Goal: Task Accomplishment & Management: Manage account settings

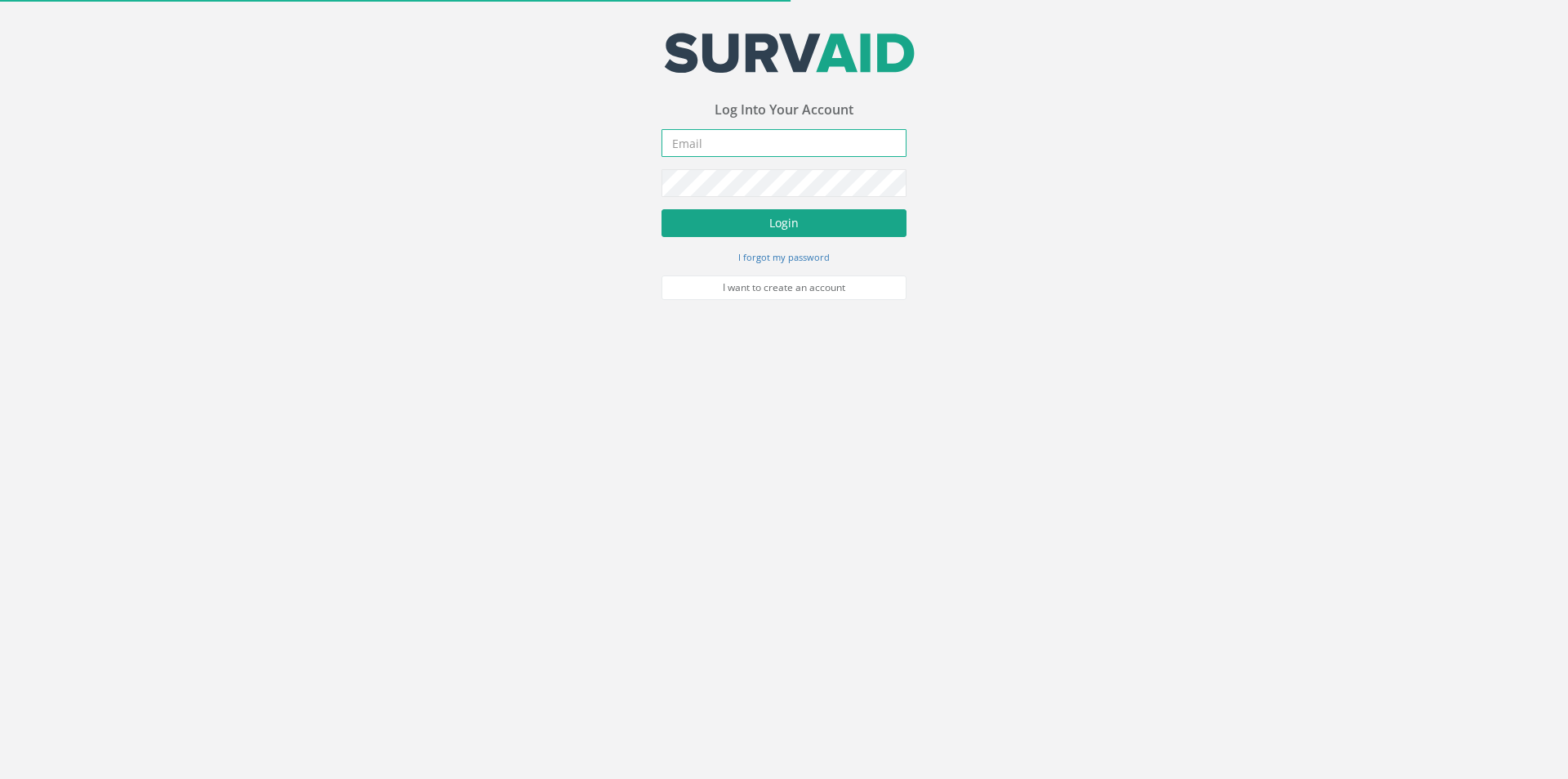
type input "[PERSON_NAME][EMAIL_ADDRESS][PERSON_NAME][DOMAIN_NAME]"
click at [701, 229] on button "Login" at bounding box center [784, 222] width 245 height 27
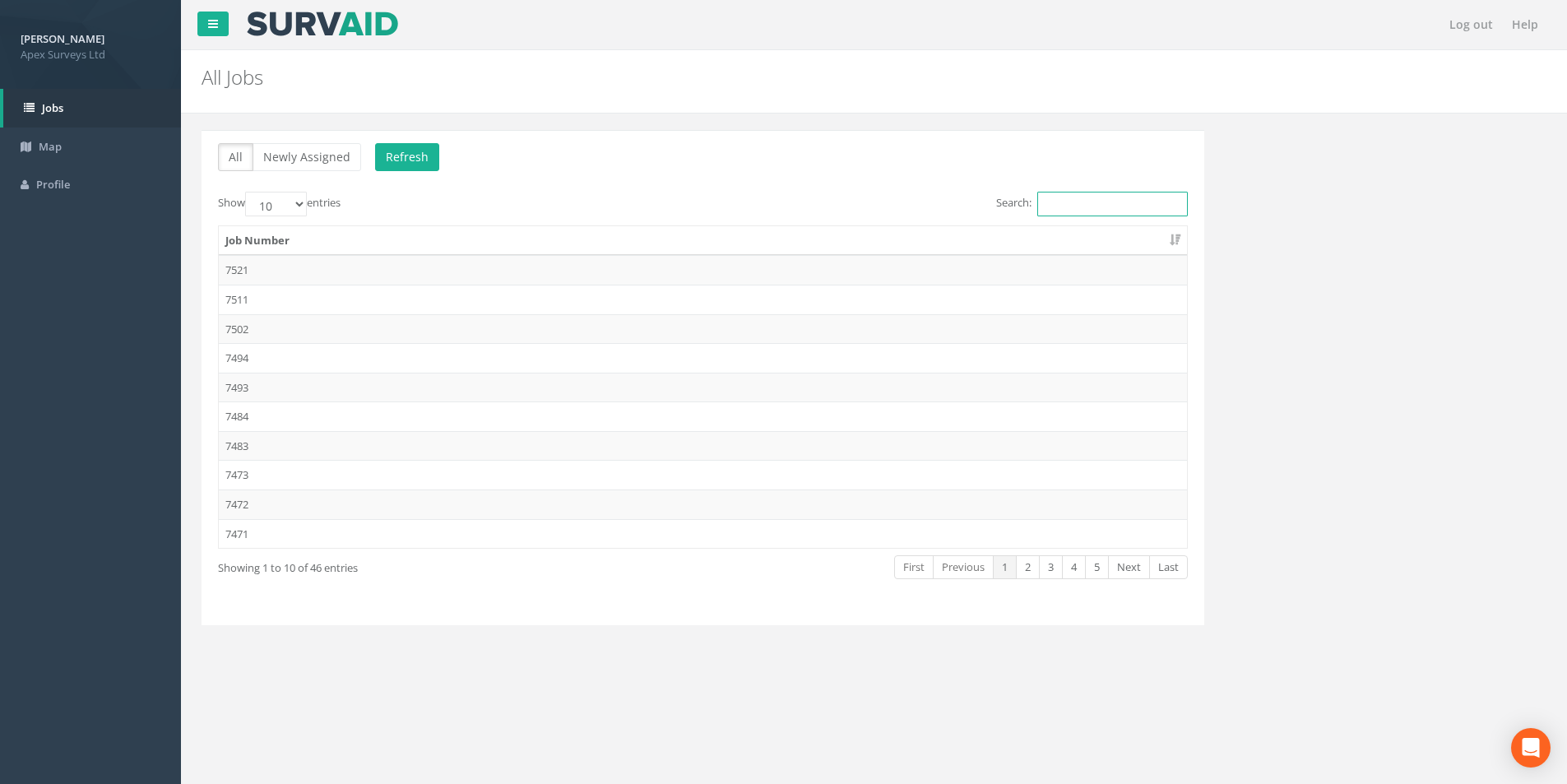
click at [1049, 205] on input "Search:" at bounding box center [1112, 204] width 150 height 24
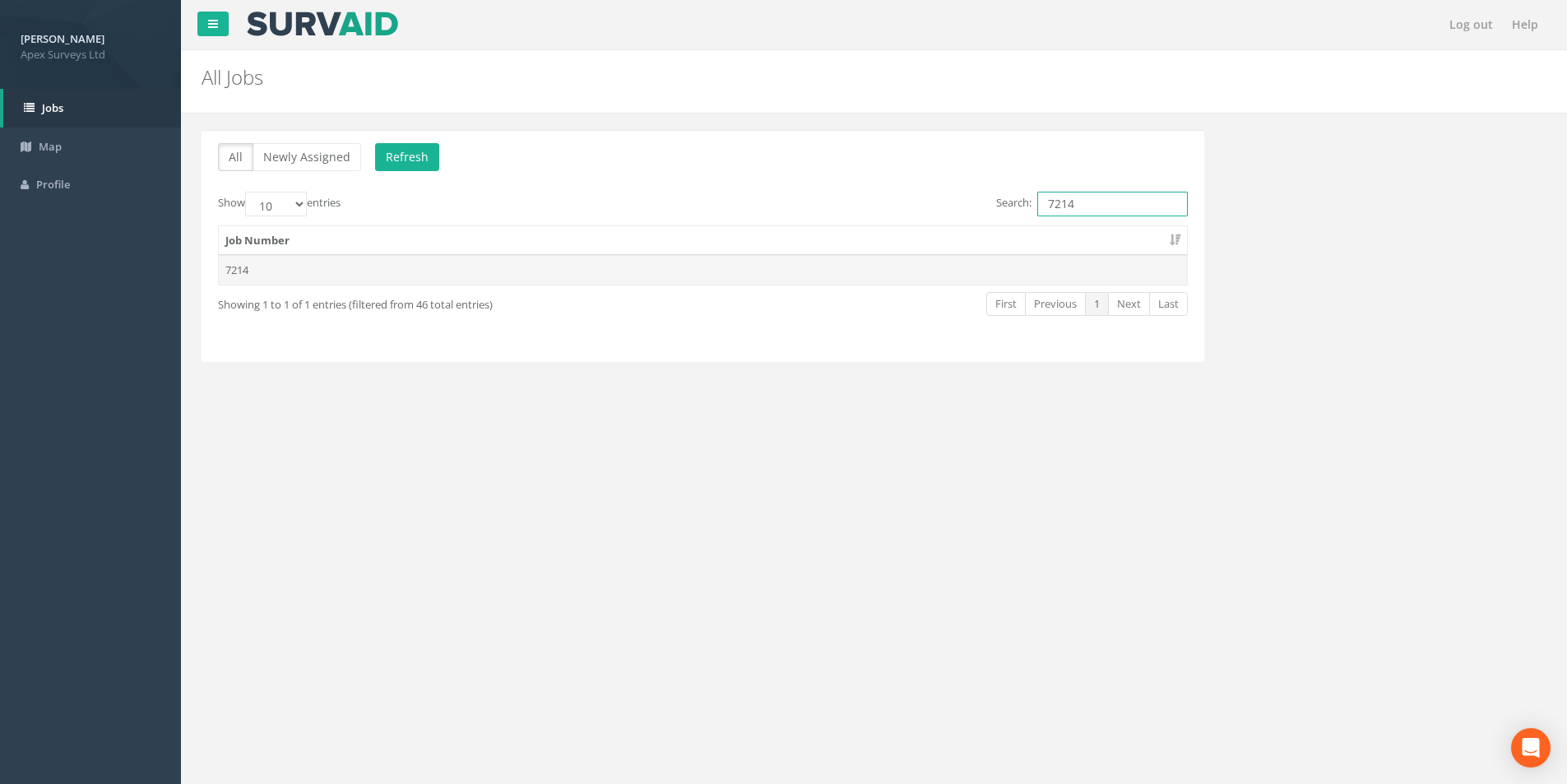
type input "7214"
click at [500, 277] on td "7214" at bounding box center [703, 269] width 968 height 29
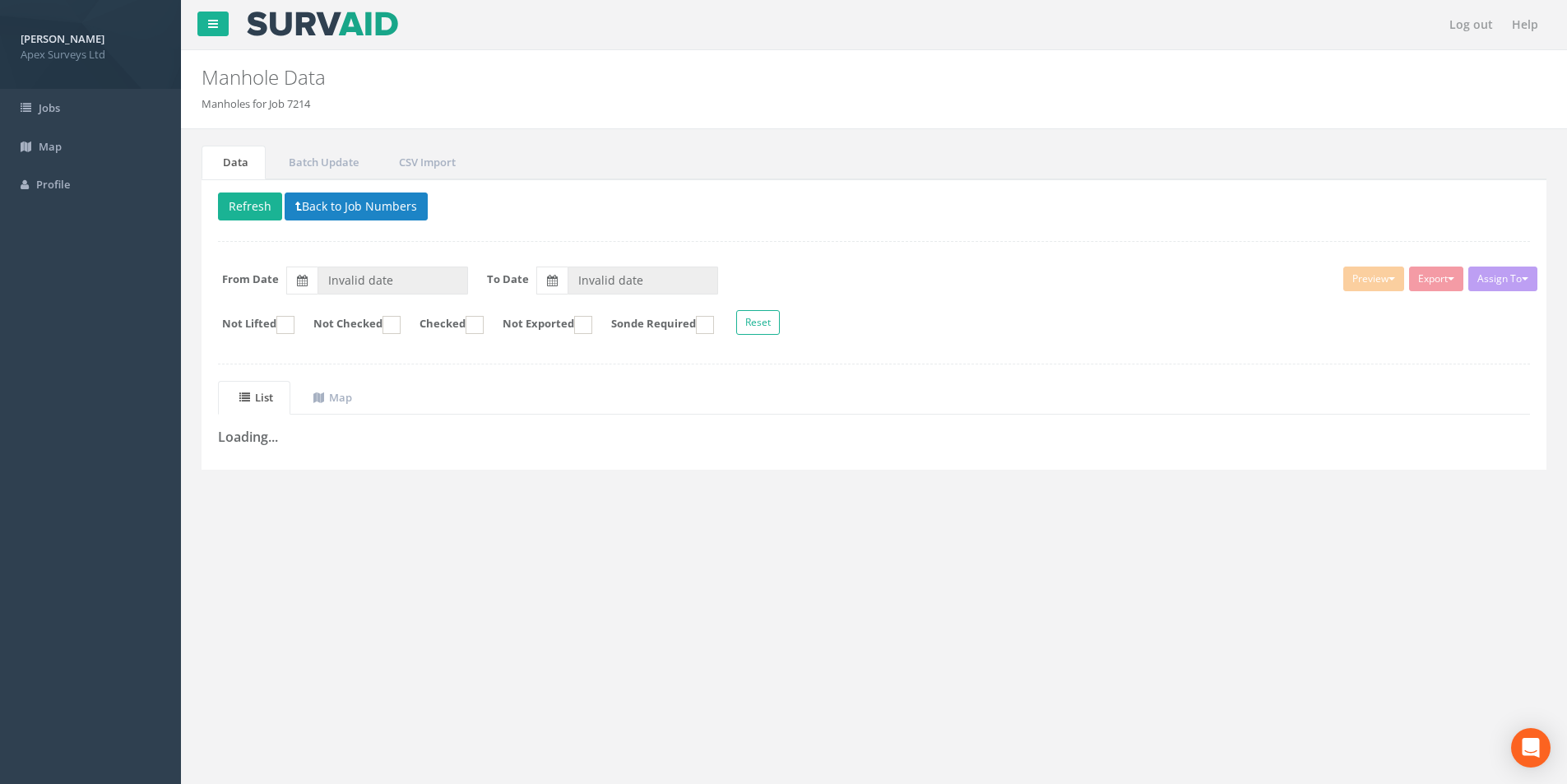
type input "[DATE]"
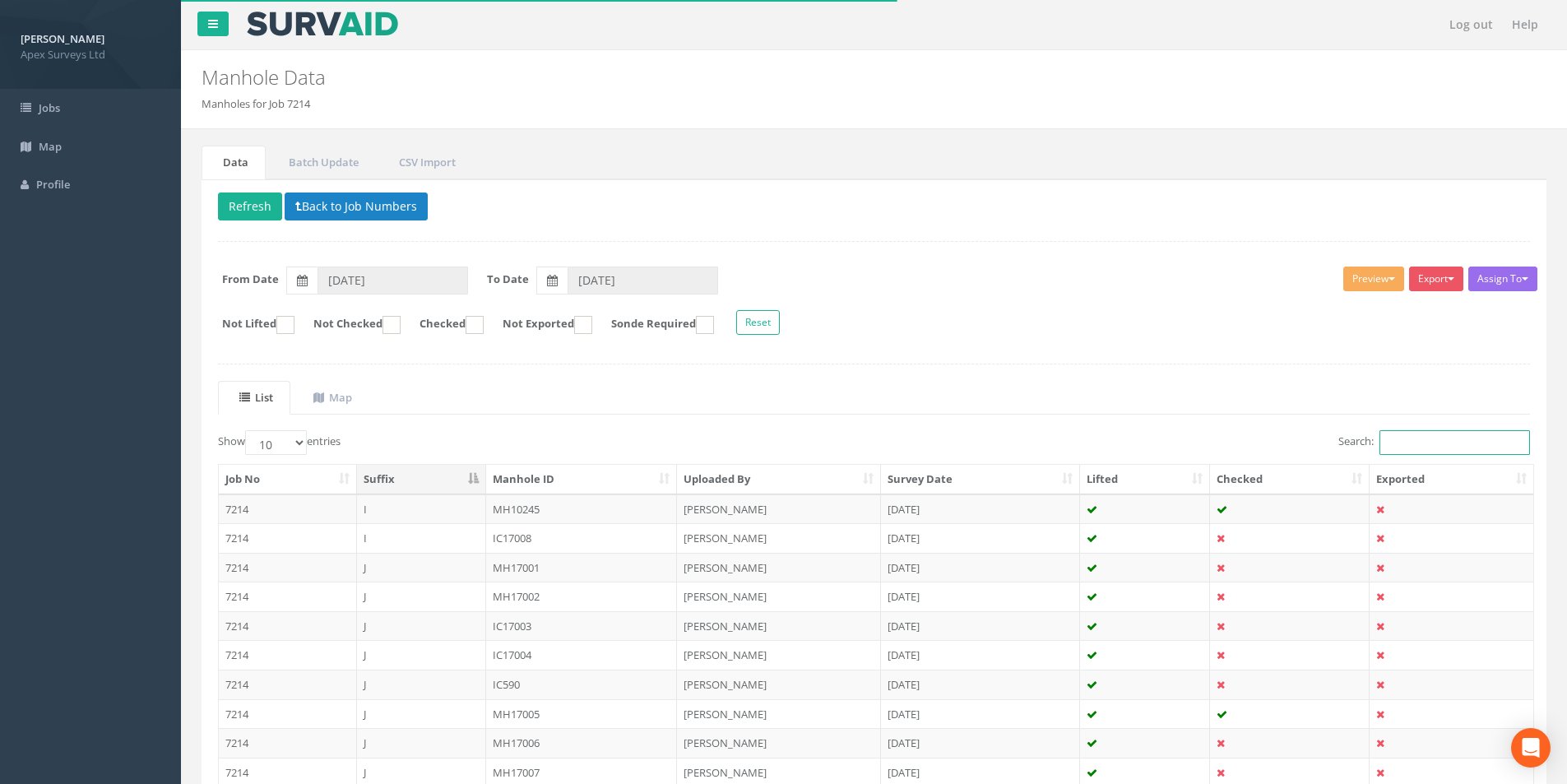
click at [1407, 443] on input "Search:" at bounding box center [1455, 442] width 150 height 24
click at [1404, 439] on input "Search:" at bounding box center [1455, 442] width 150 height 24
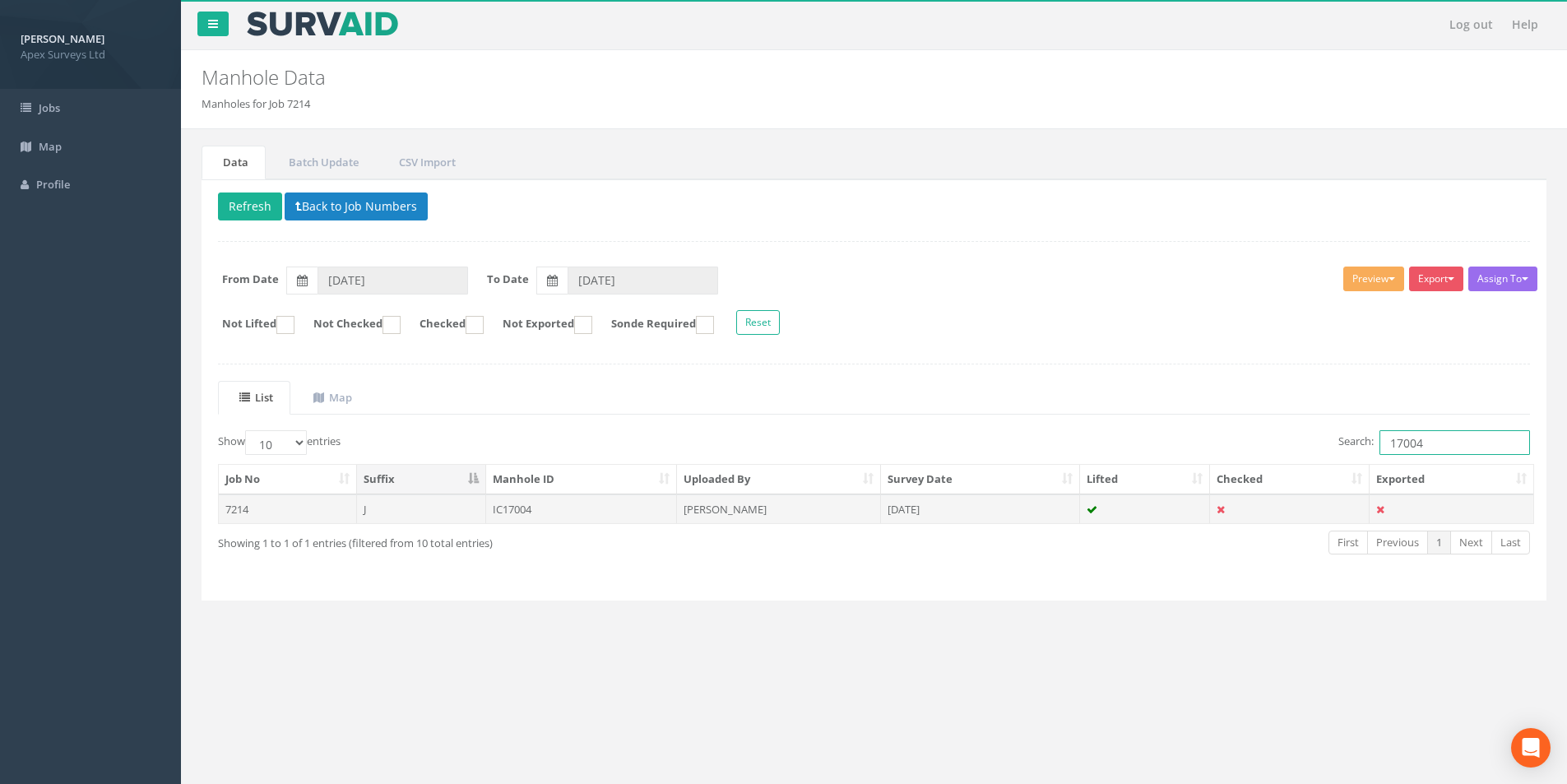
type input "17004"
click at [934, 510] on td "[DATE]" at bounding box center [980, 508] width 199 height 29
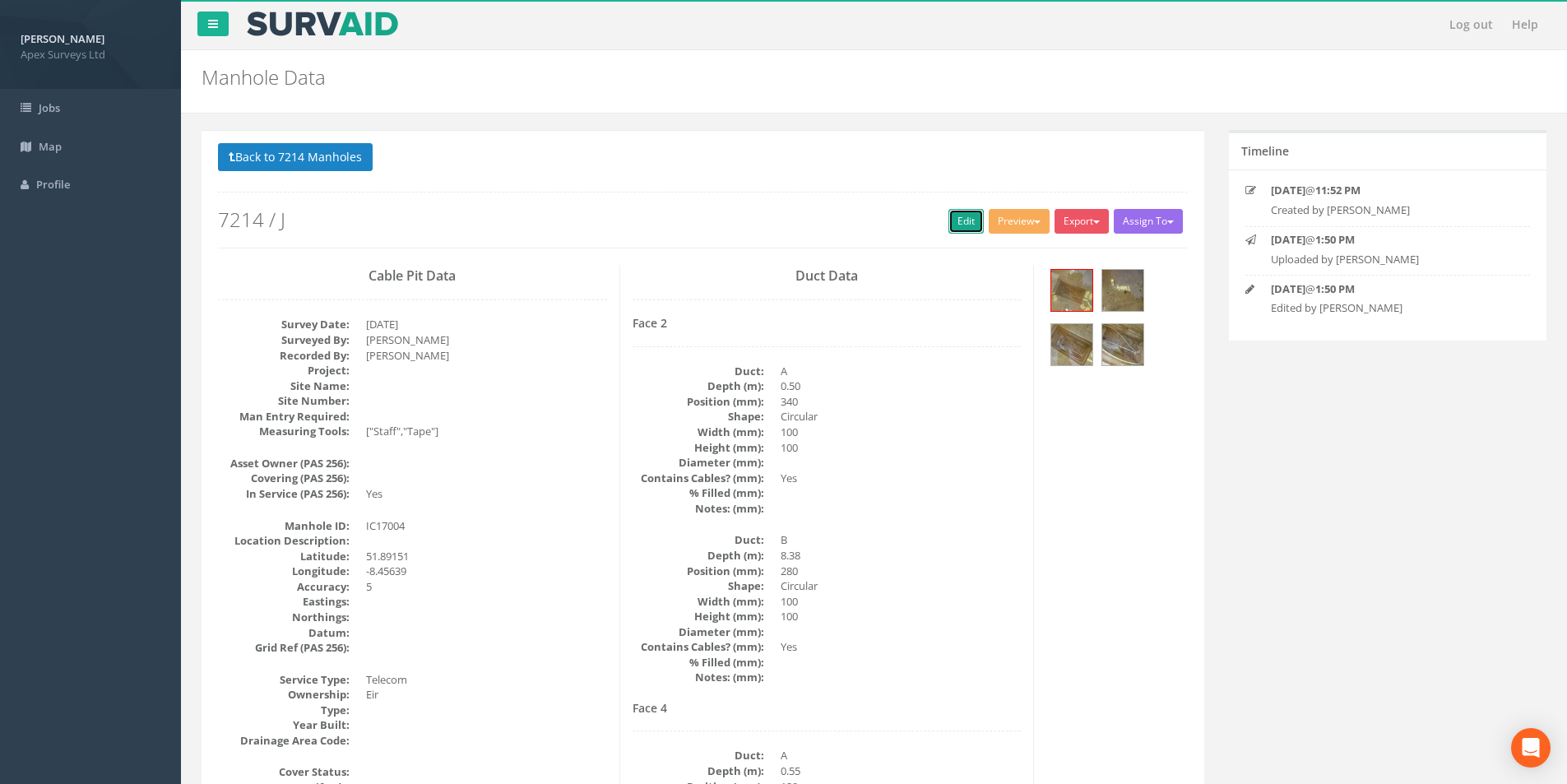
click at [966, 228] on link "Edit" at bounding box center [966, 221] width 35 height 24
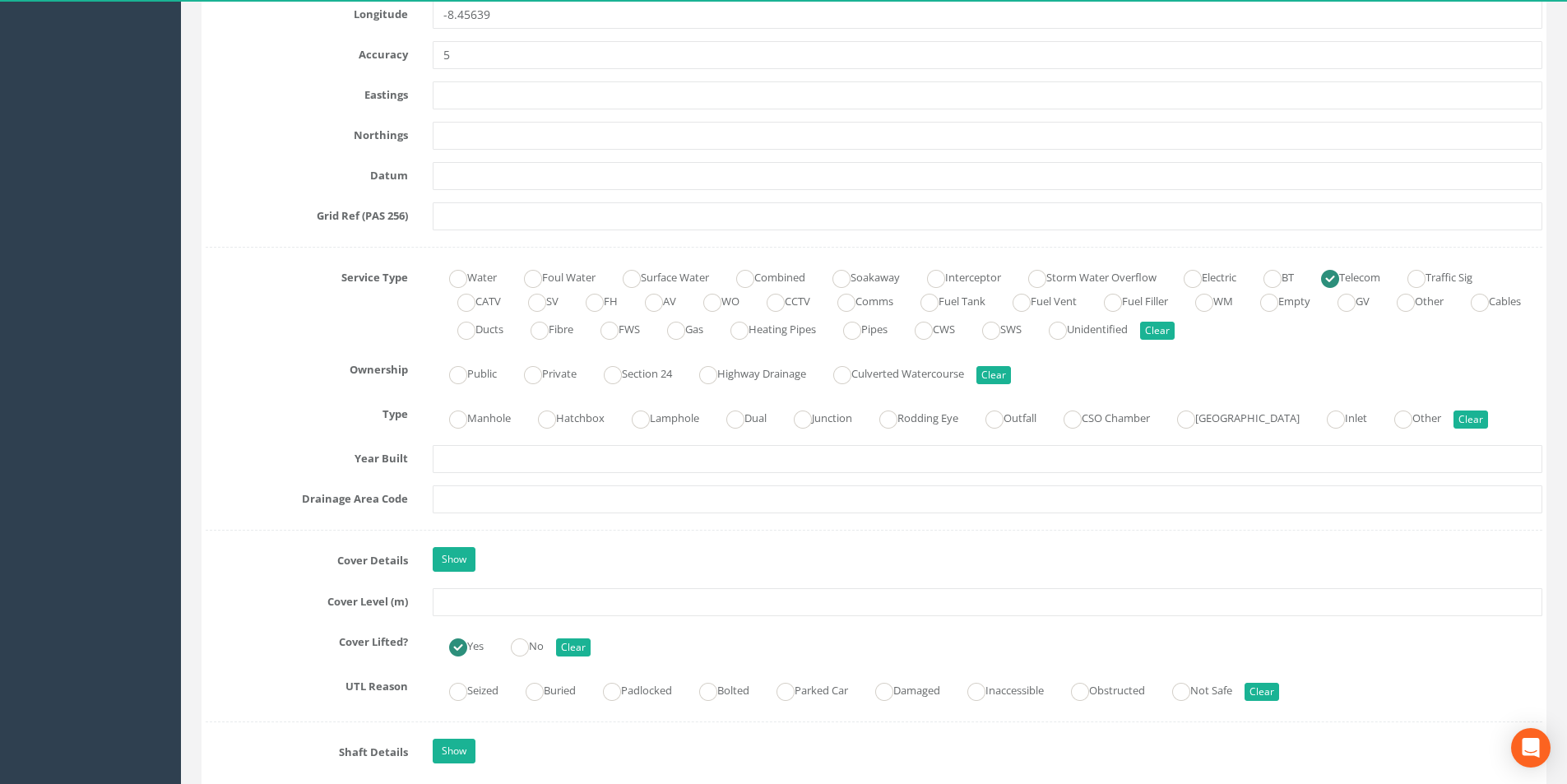
scroll to position [987, 0]
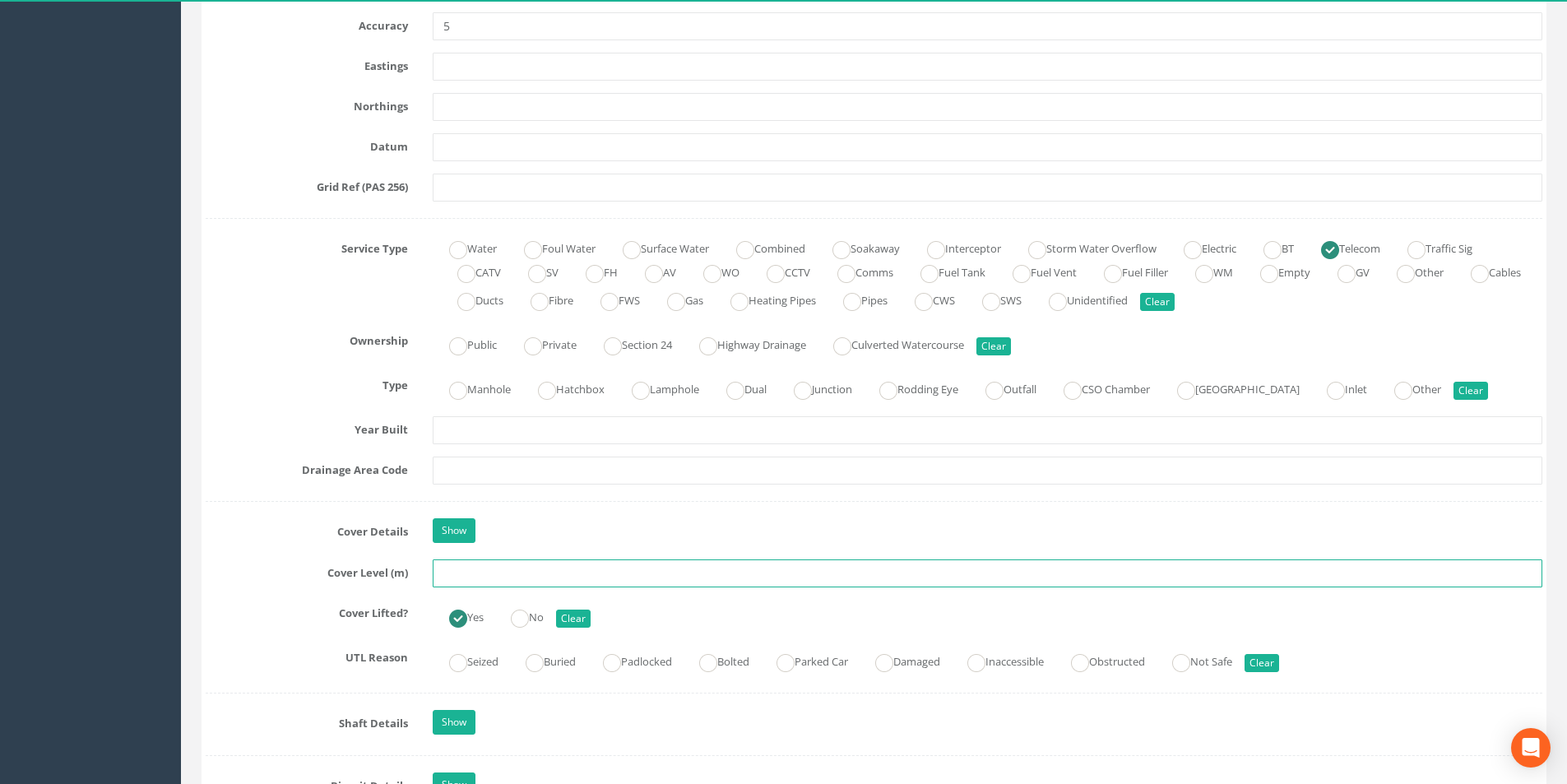
click at [486, 575] on input "text" at bounding box center [987, 573] width 1110 height 28
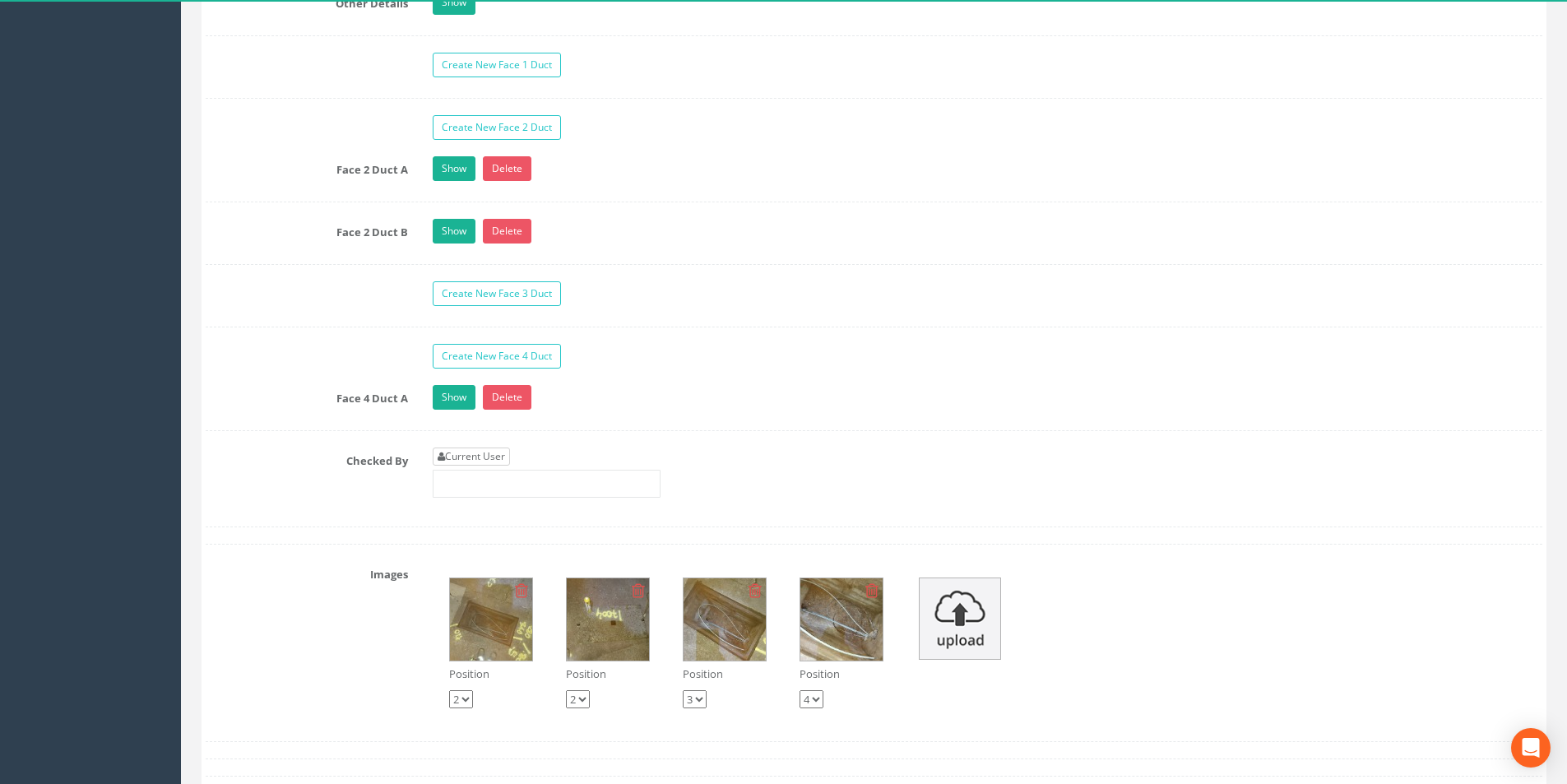
type input "13.13"
click at [482, 457] on link "Current User" at bounding box center [471, 457] width 77 height 18
type input "[PERSON_NAME]"
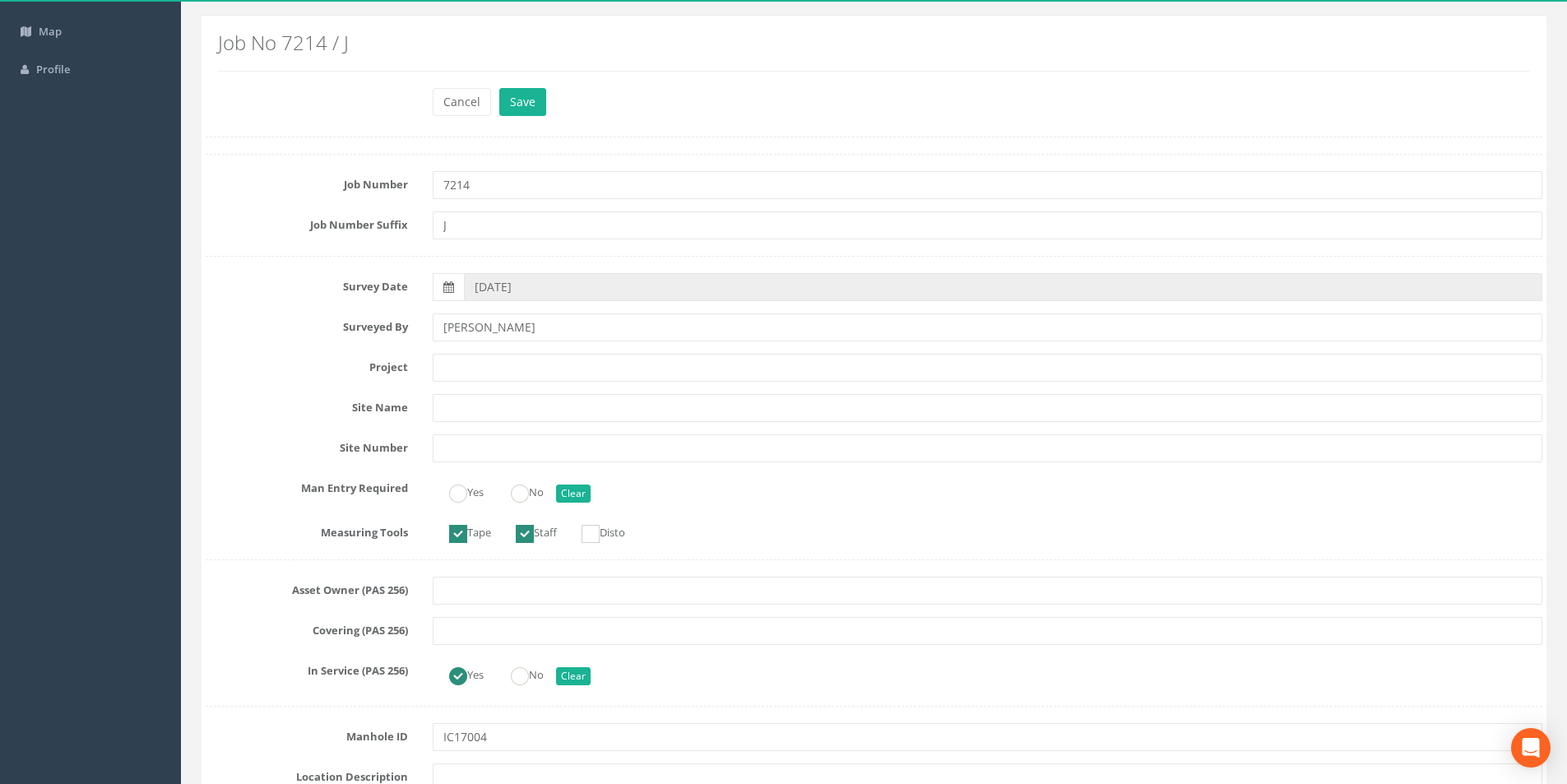
scroll to position [0, 0]
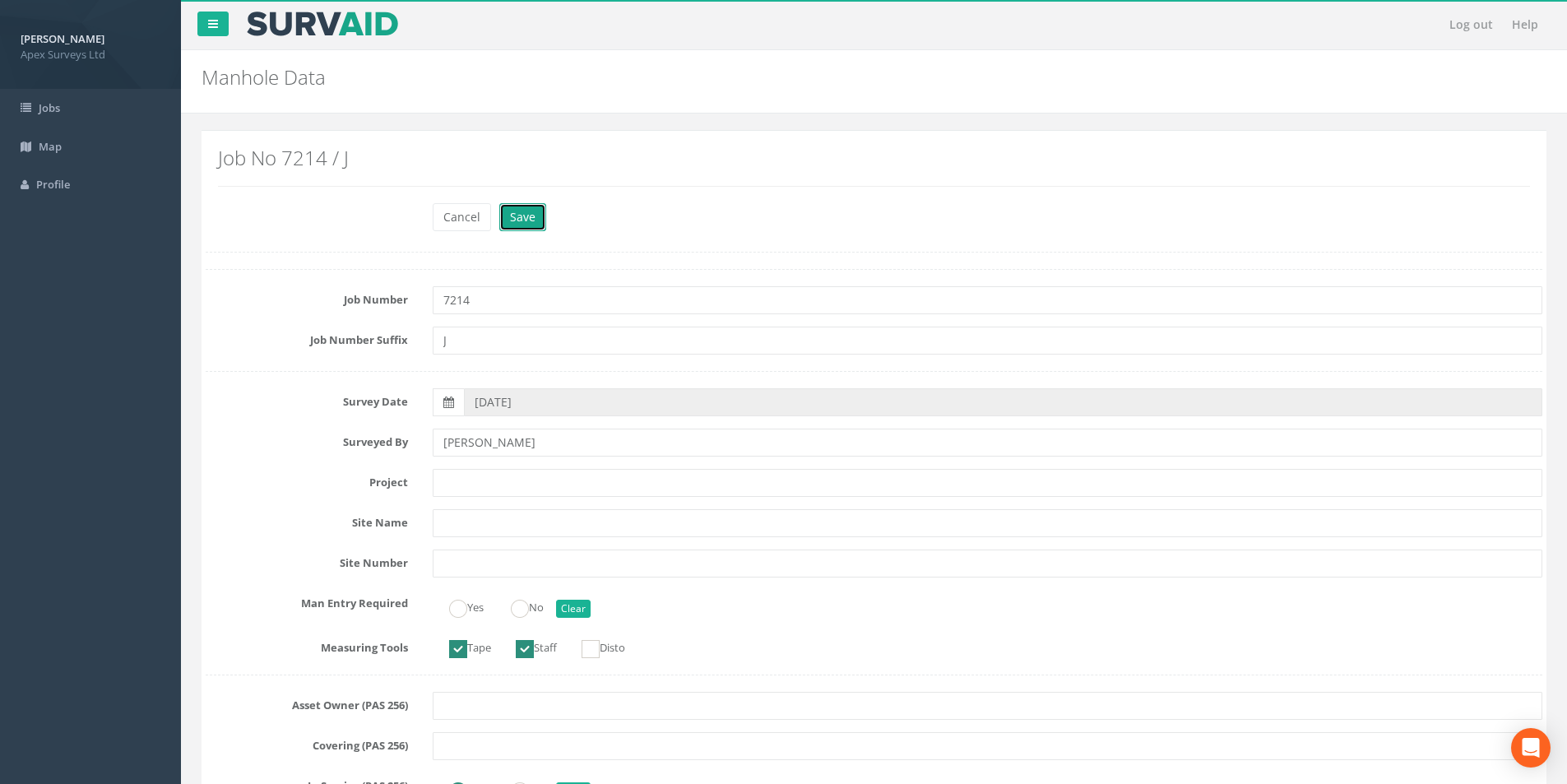
click at [517, 212] on button "Save" at bounding box center [523, 216] width 47 height 28
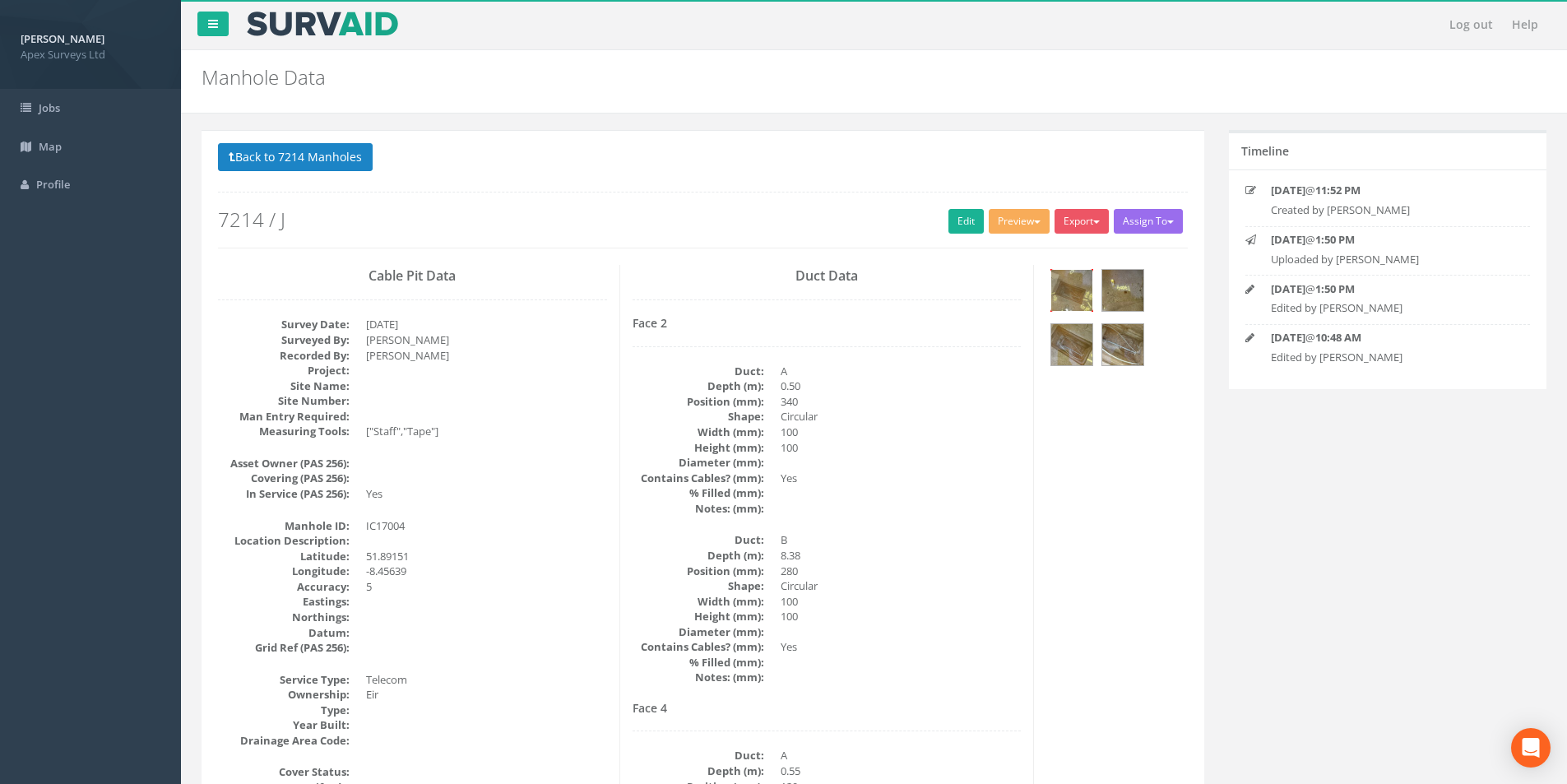
click at [1079, 293] on img at bounding box center [1071, 290] width 41 height 41
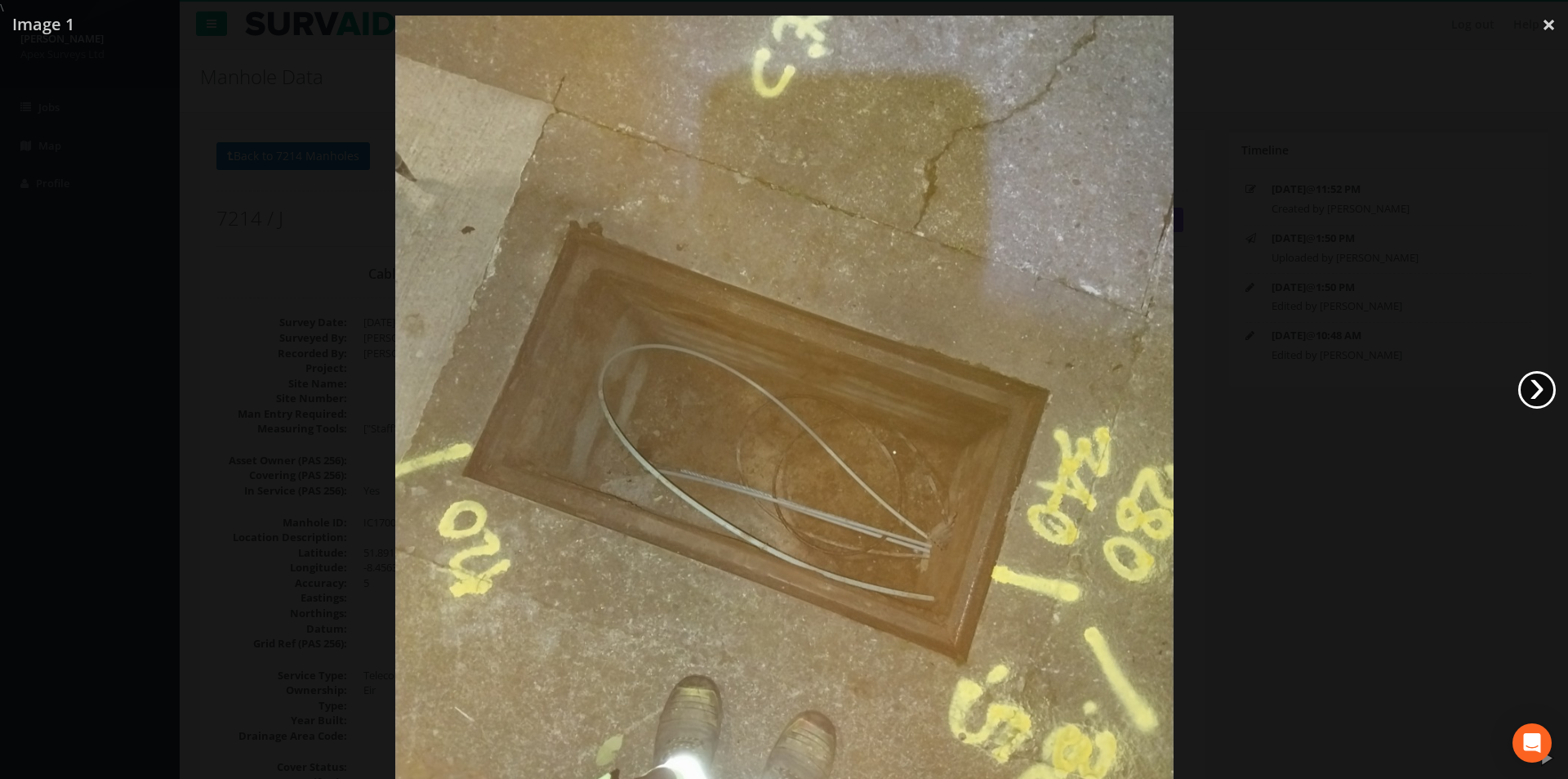
click at [1532, 393] on link "›" at bounding box center [1536, 389] width 37 height 37
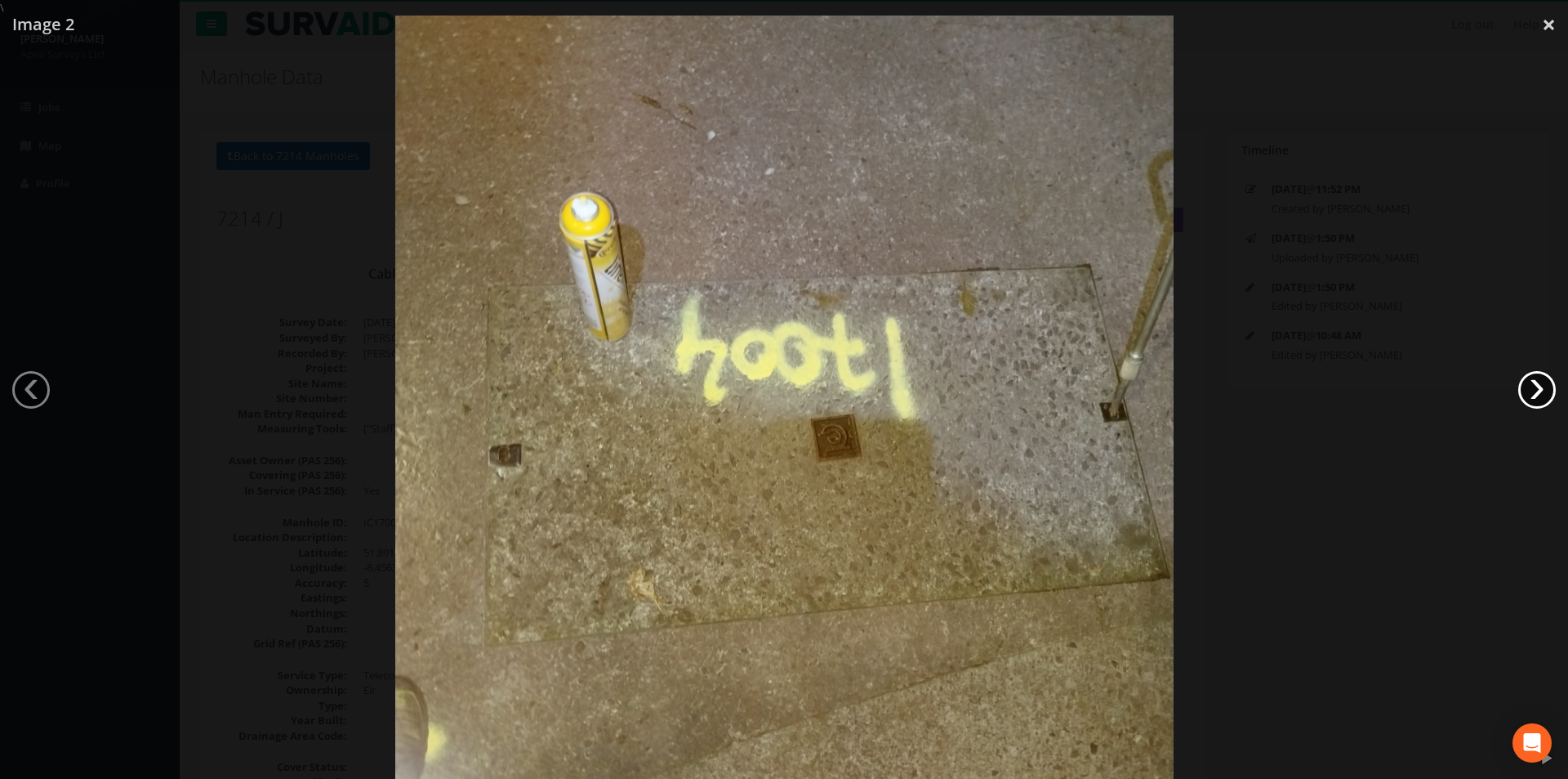
click at [1532, 393] on link "›" at bounding box center [1536, 389] width 37 height 37
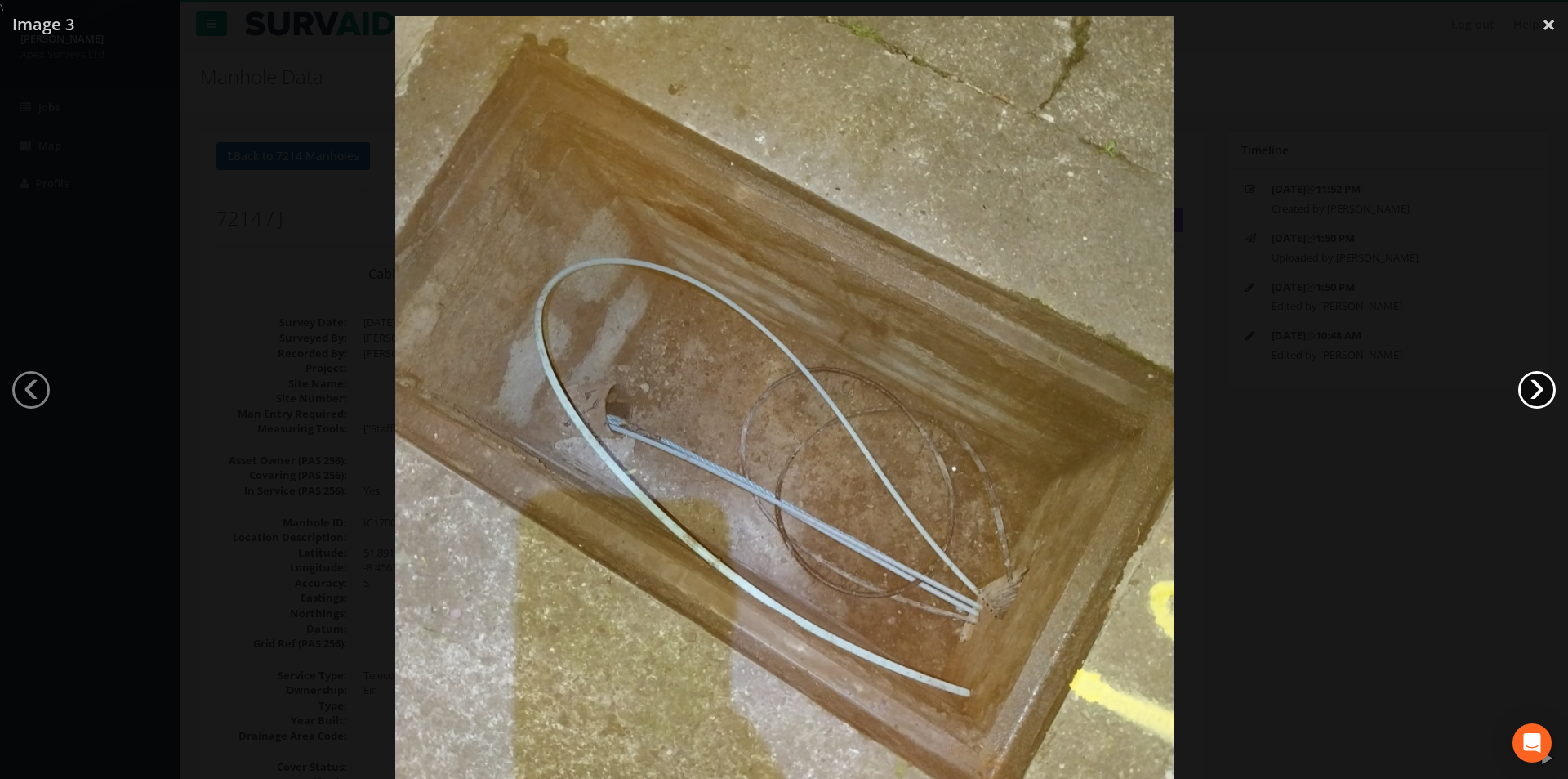
click at [1532, 393] on link "›" at bounding box center [1536, 389] width 37 height 37
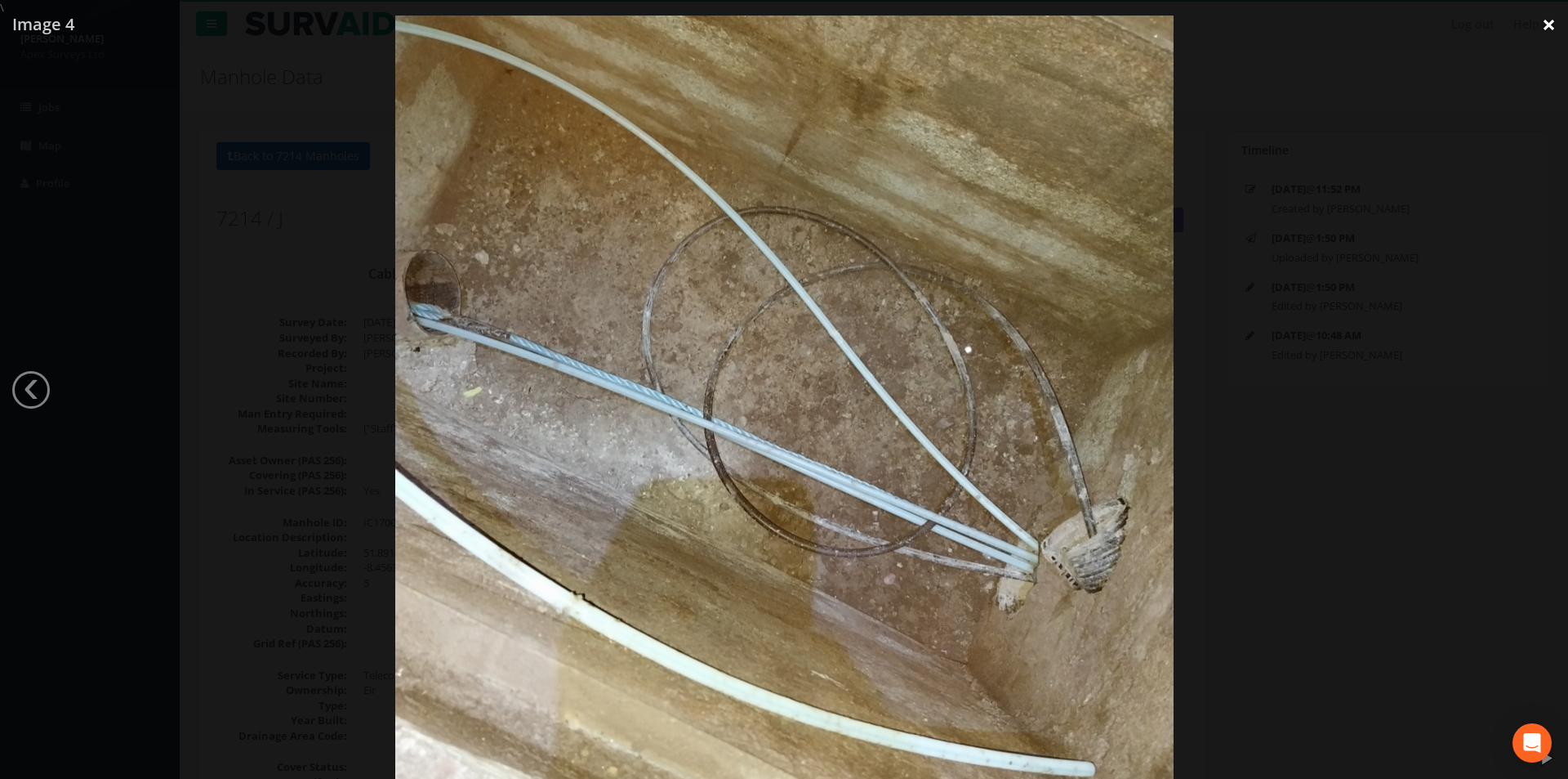
click at [1548, 27] on link "×" at bounding box center [1549, 24] width 38 height 49
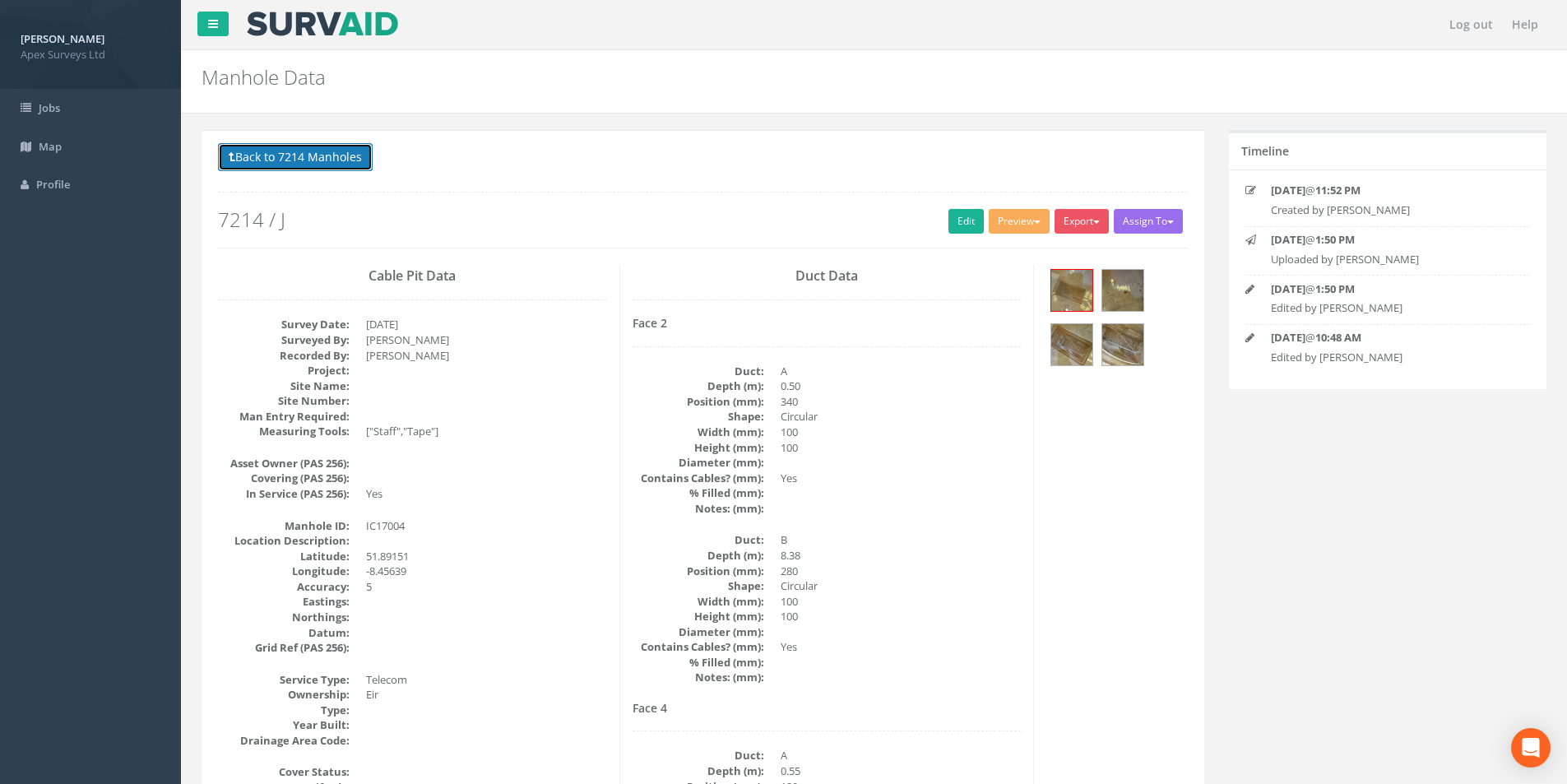
click at [294, 160] on button "Back to 7214 Manholes" at bounding box center [295, 157] width 154 height 28
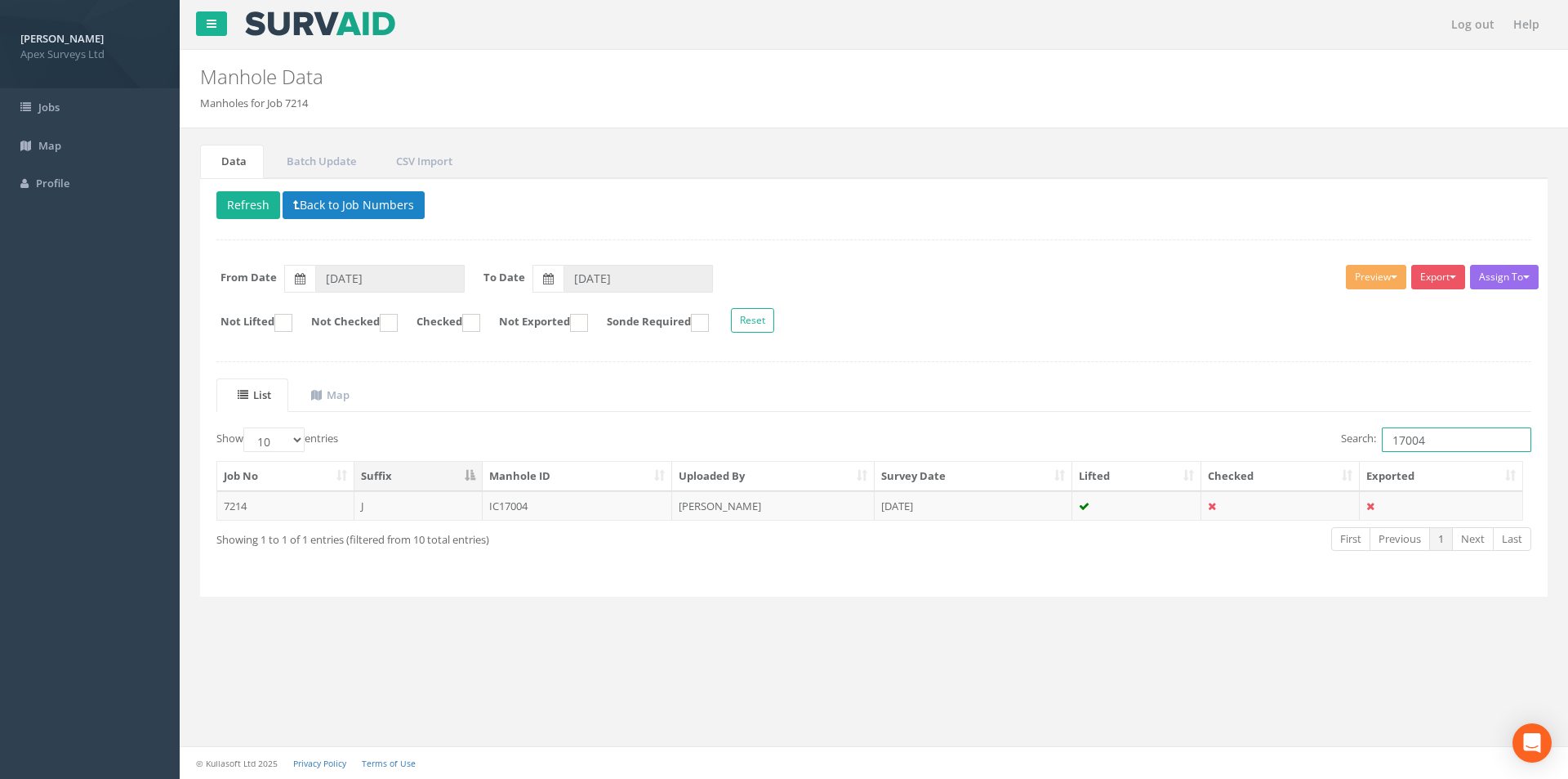
click at [1436, 446] on input "17004" at bounding box center [1456, 439] width 149 height 24
type input "17003"
click at [819, 509] on td "[PERSON_NAME]" at bounding box center [773, 505] width 202 height 29
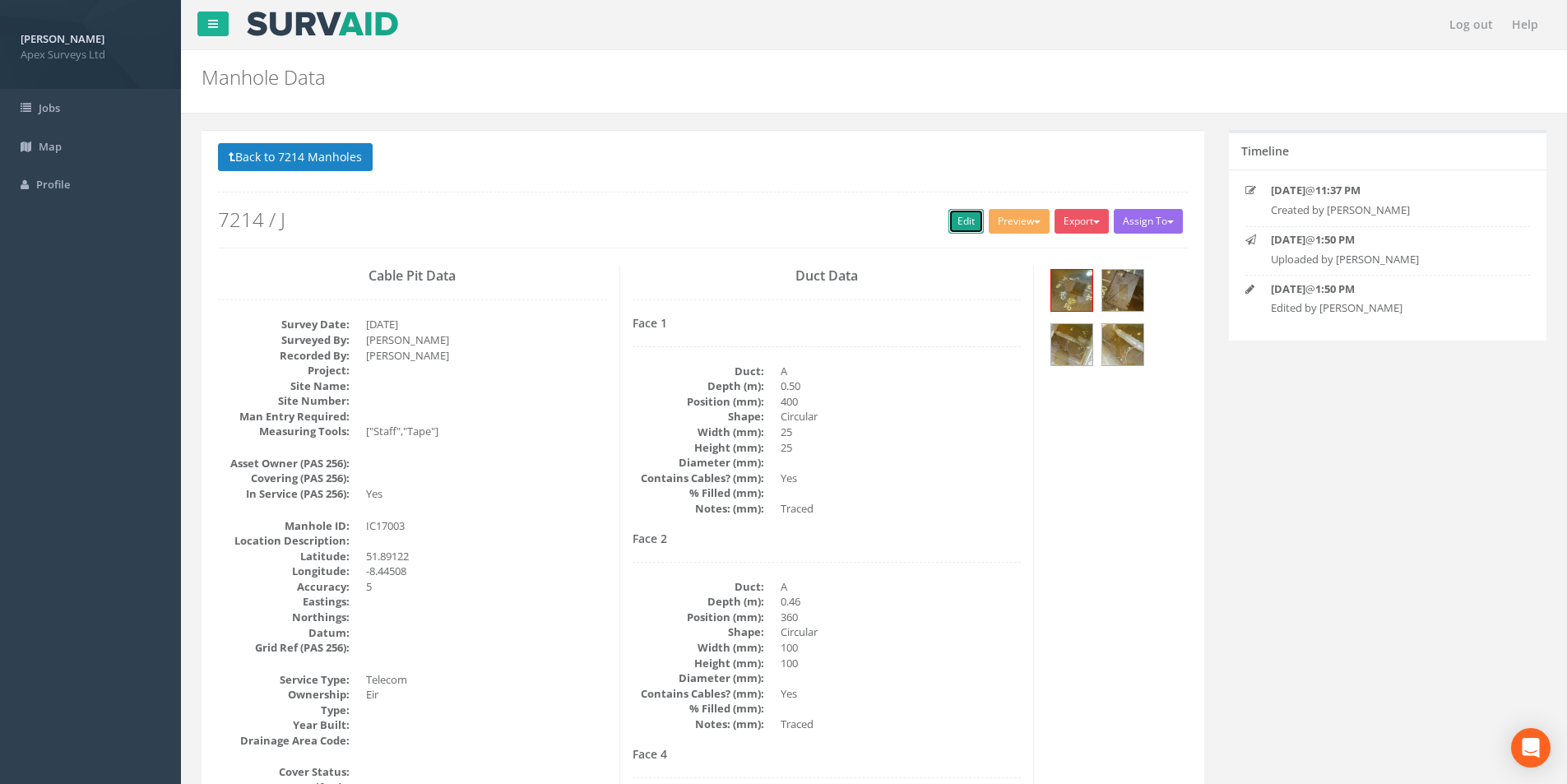
click at [956, 231] on link "Edit" at bounding box center [966, 221] width 35 height 24
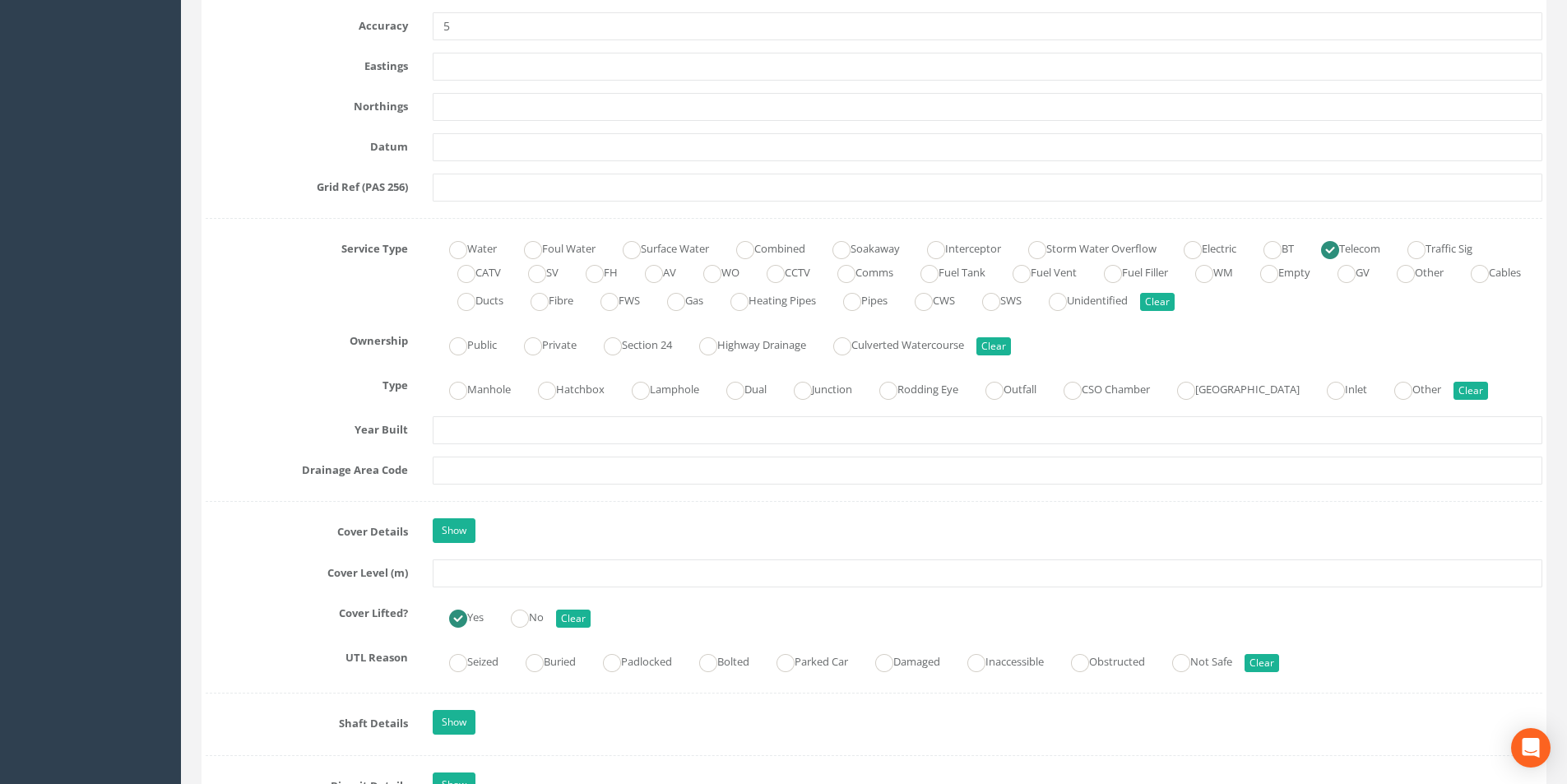
scroll to position [1151, 0]
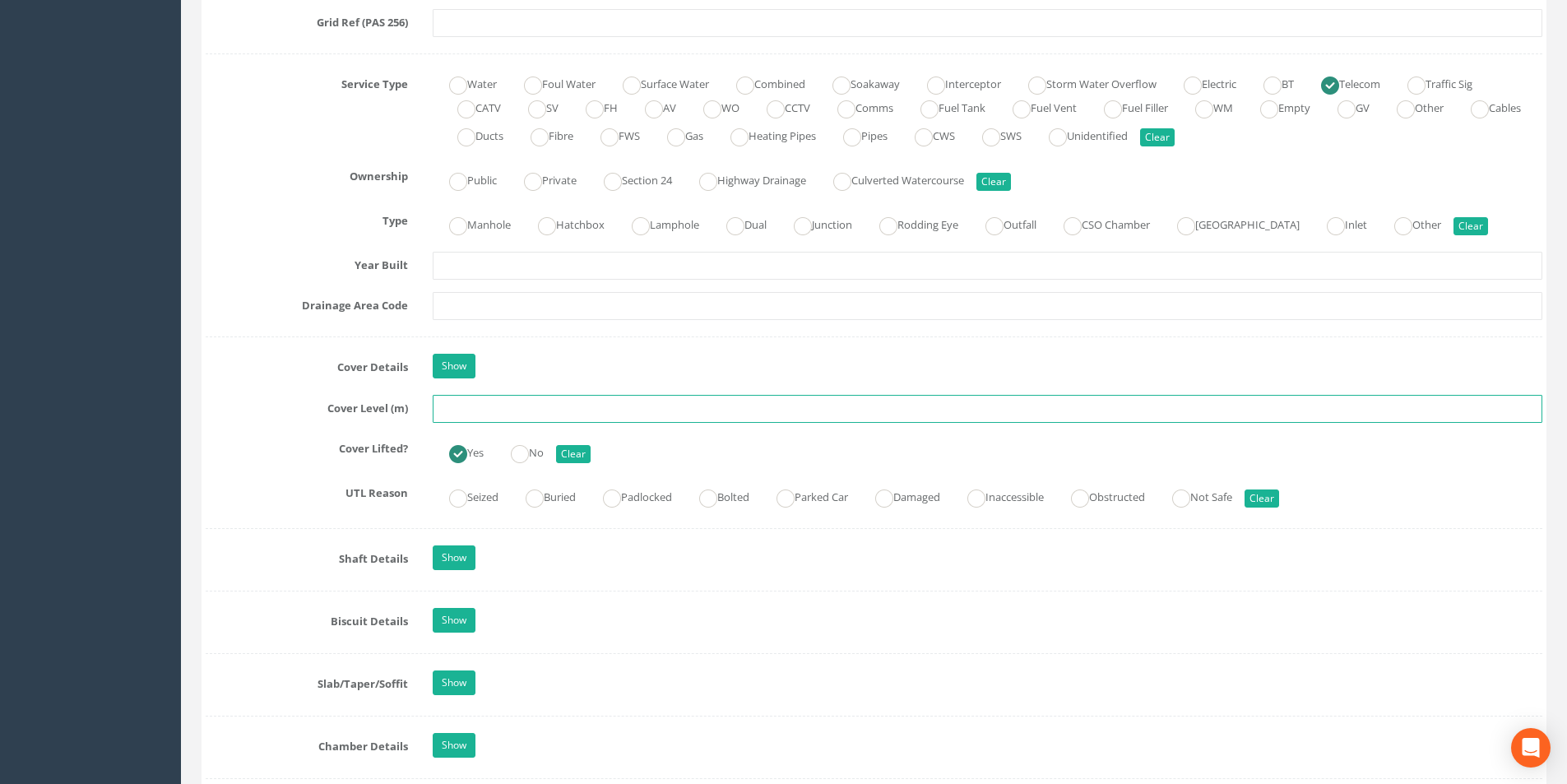
click at [494, 410] on input "text" at bounding box center [987, 408] width 1110 height 28
drag, startPoint x: 509, startPoint y: 413, endPoint x: 434, endPoint y: 411, distance: 75.0
click at [434, 411] on input "12.91" at bounding box center [987, 408] width 1110 height 28
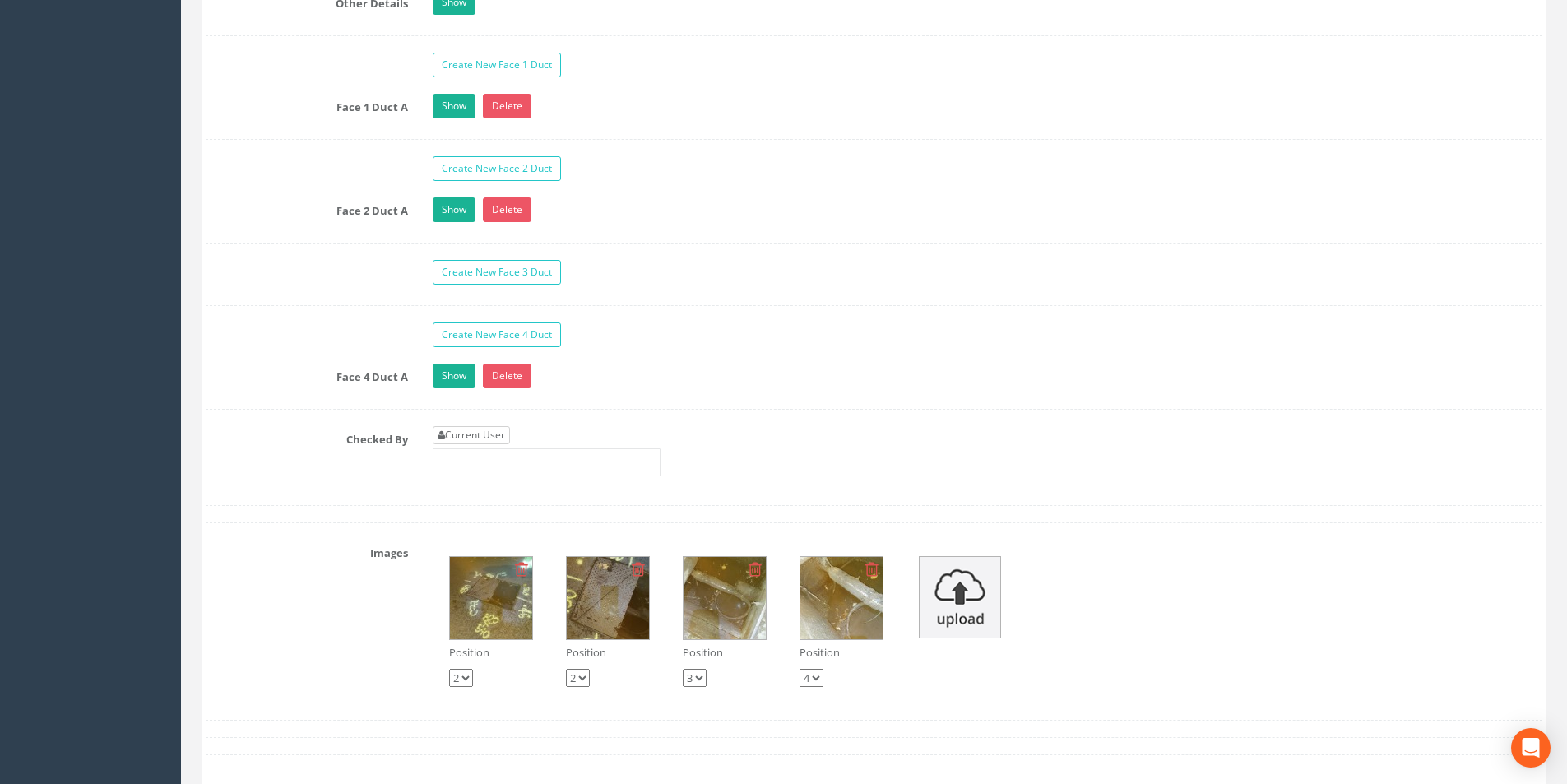
type input "13.56"
click at [473, 437] on link "Current User" at bounding box center [471, 435] width 77 height 18
type input "[PERSON_NAME]"
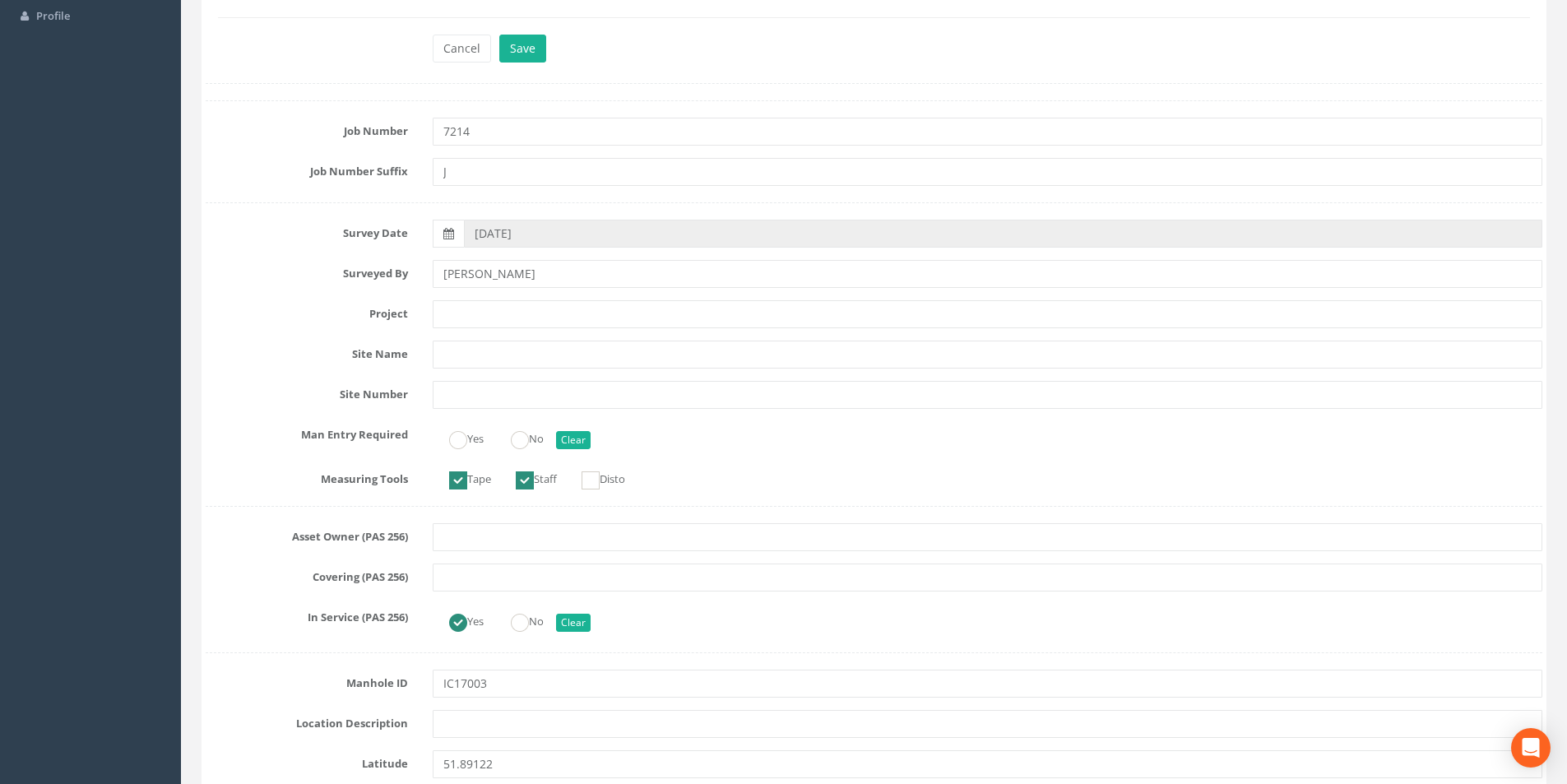
scroll to position [0, 0]
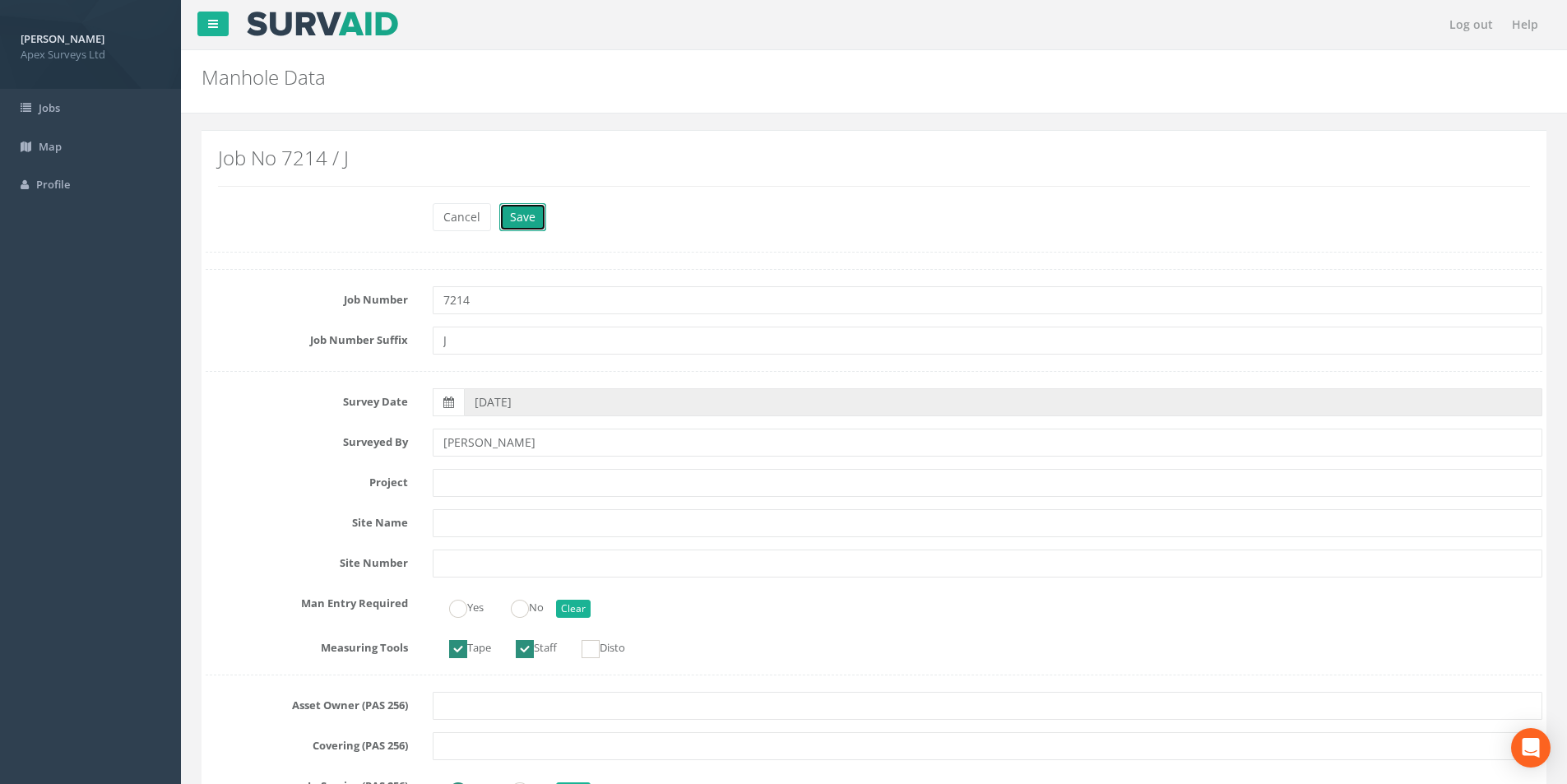
click at [529, 220] on button "Save" at bounding box center [523, 216] width 47 height 28
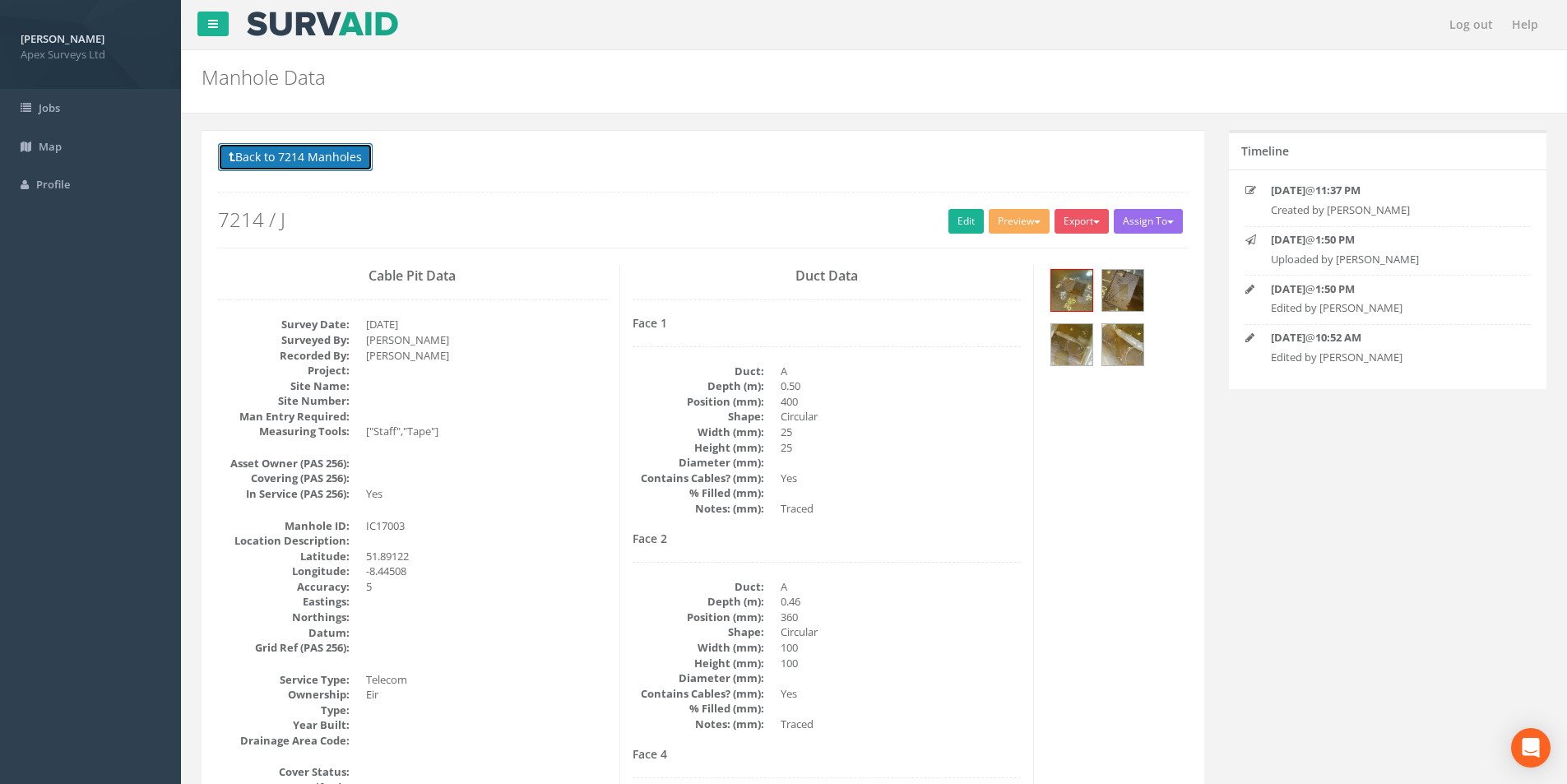
click at [325, 159] on button "Back to 7214 Manholes" at bounding box center [295, 157] width 154 height 28
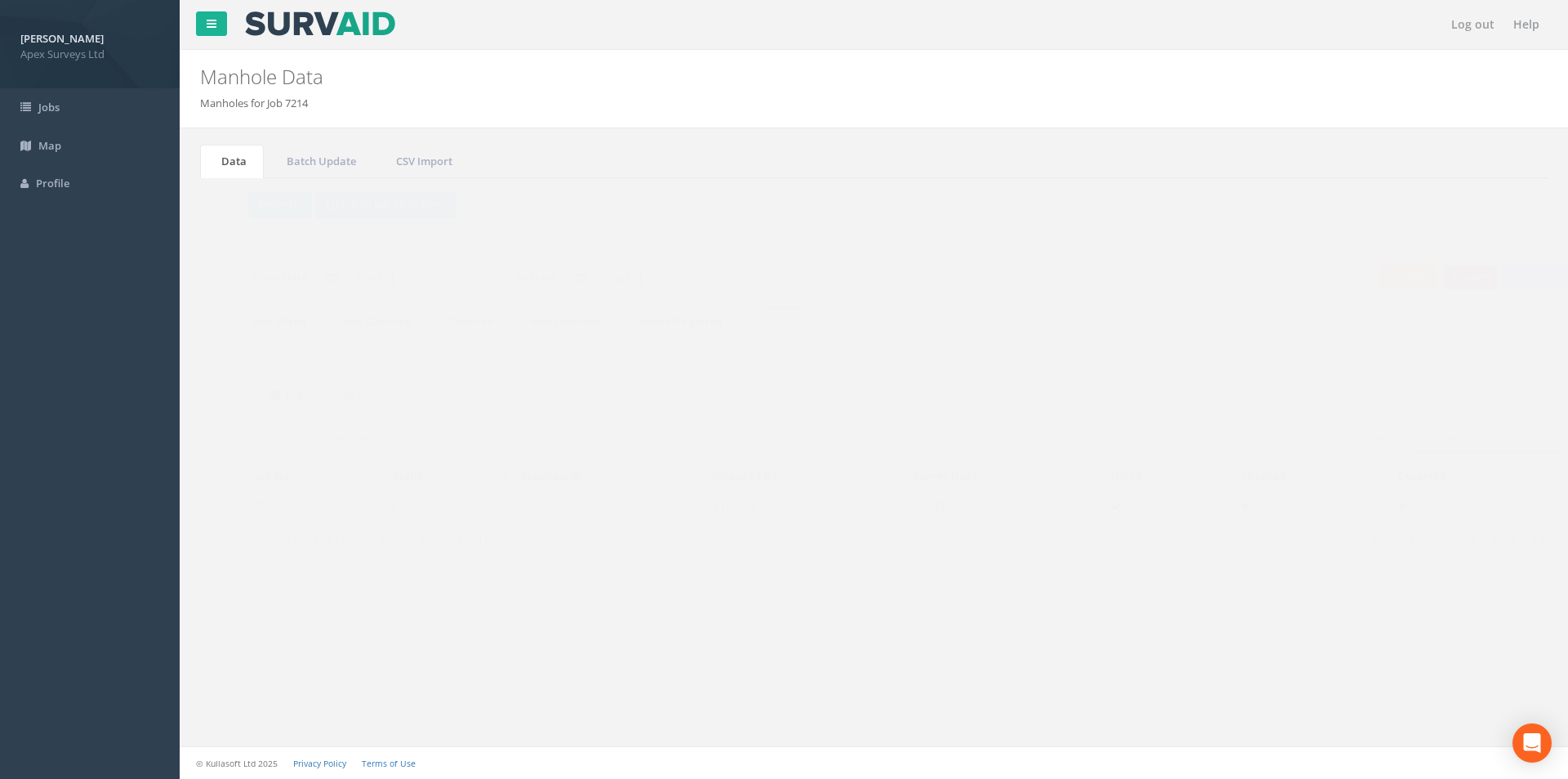
click at [1429, 437] on input "17003" at bounding box center [1456, 439] width 149 height 24
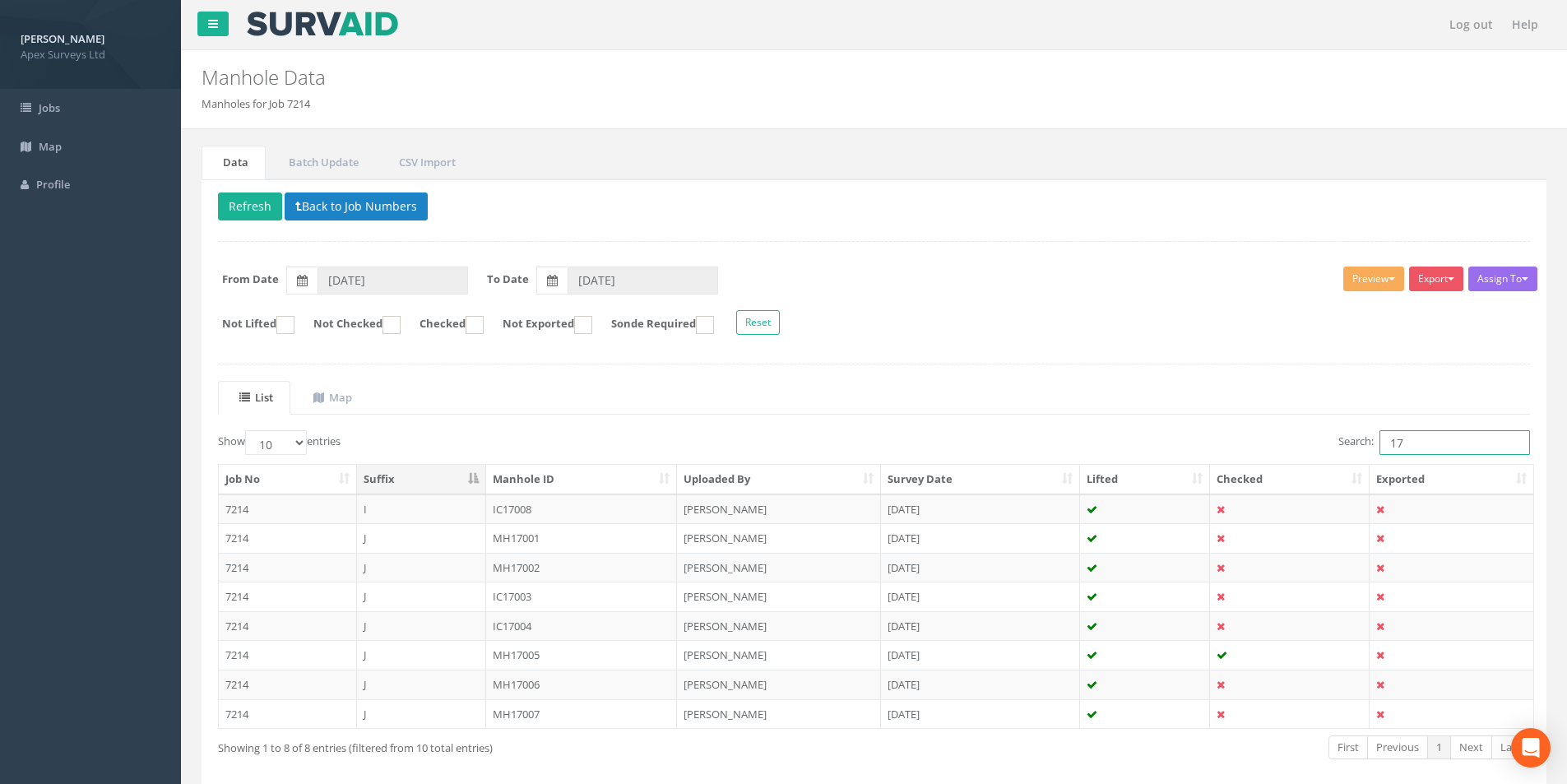
type input "1"
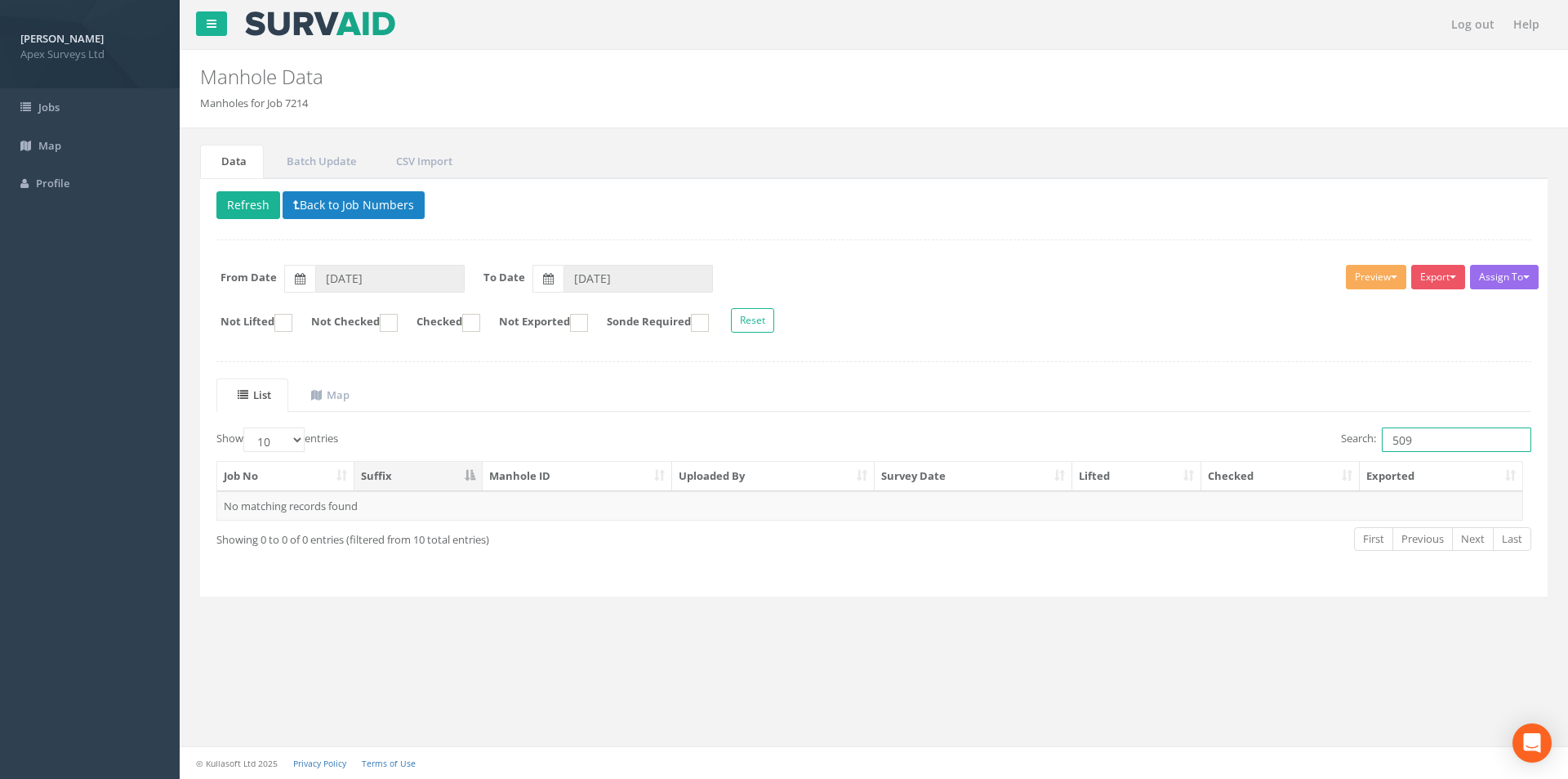
drag, startPoint x: 1430, startPoint y: 442, endPoint x: 1396, endPoint y: 444, distance: 34.1
click at [1396, 444] on input "509" at bounding box center [1456, 439] width 149 height 24
type input "590"
click at [967, 505] on td "[DATE]" at bounding box center [973, 505] width 197 height 29
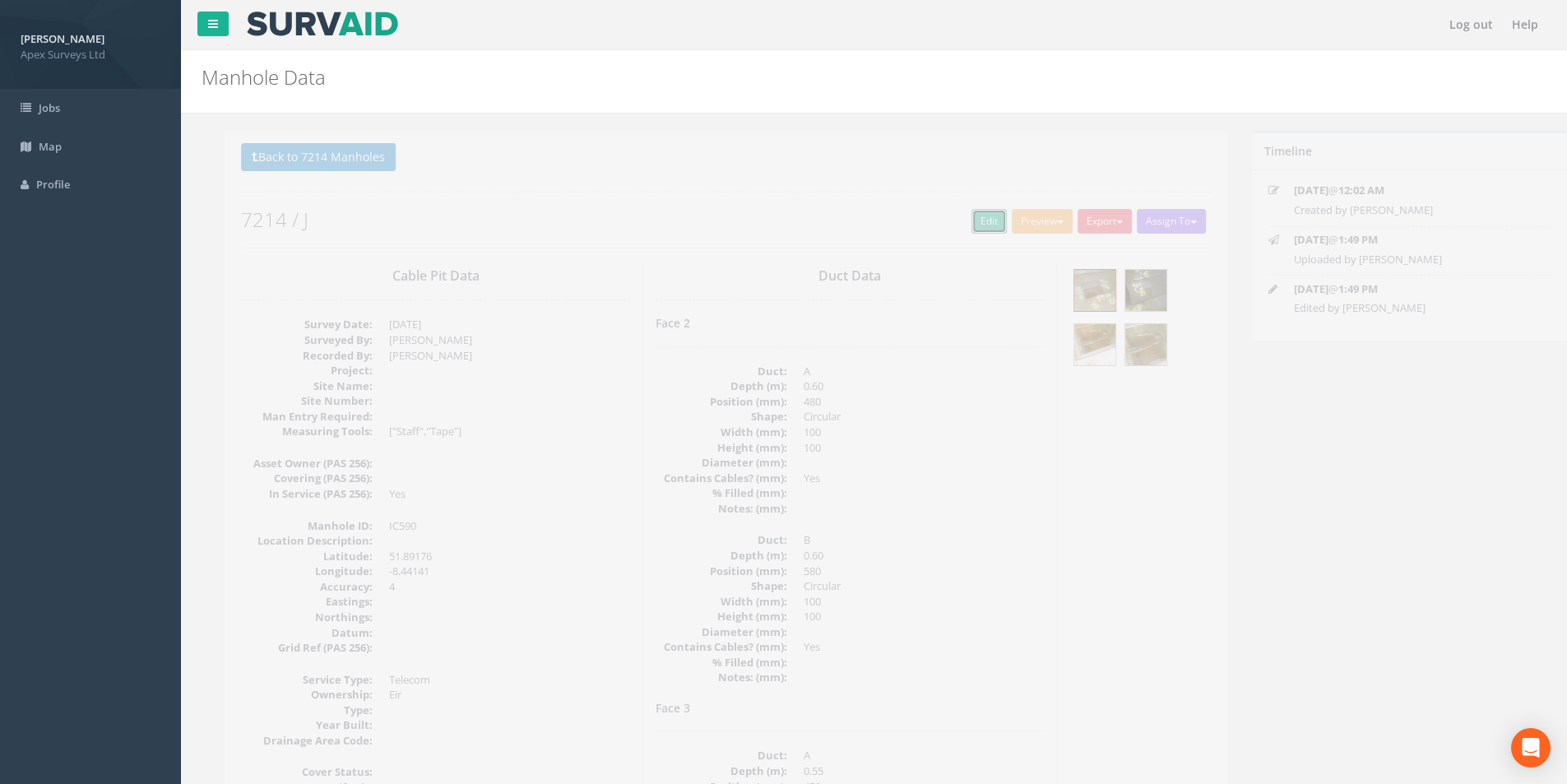
click at [975, 225] on link "Edit" at bounding box center [966, 221] width 35 height 24
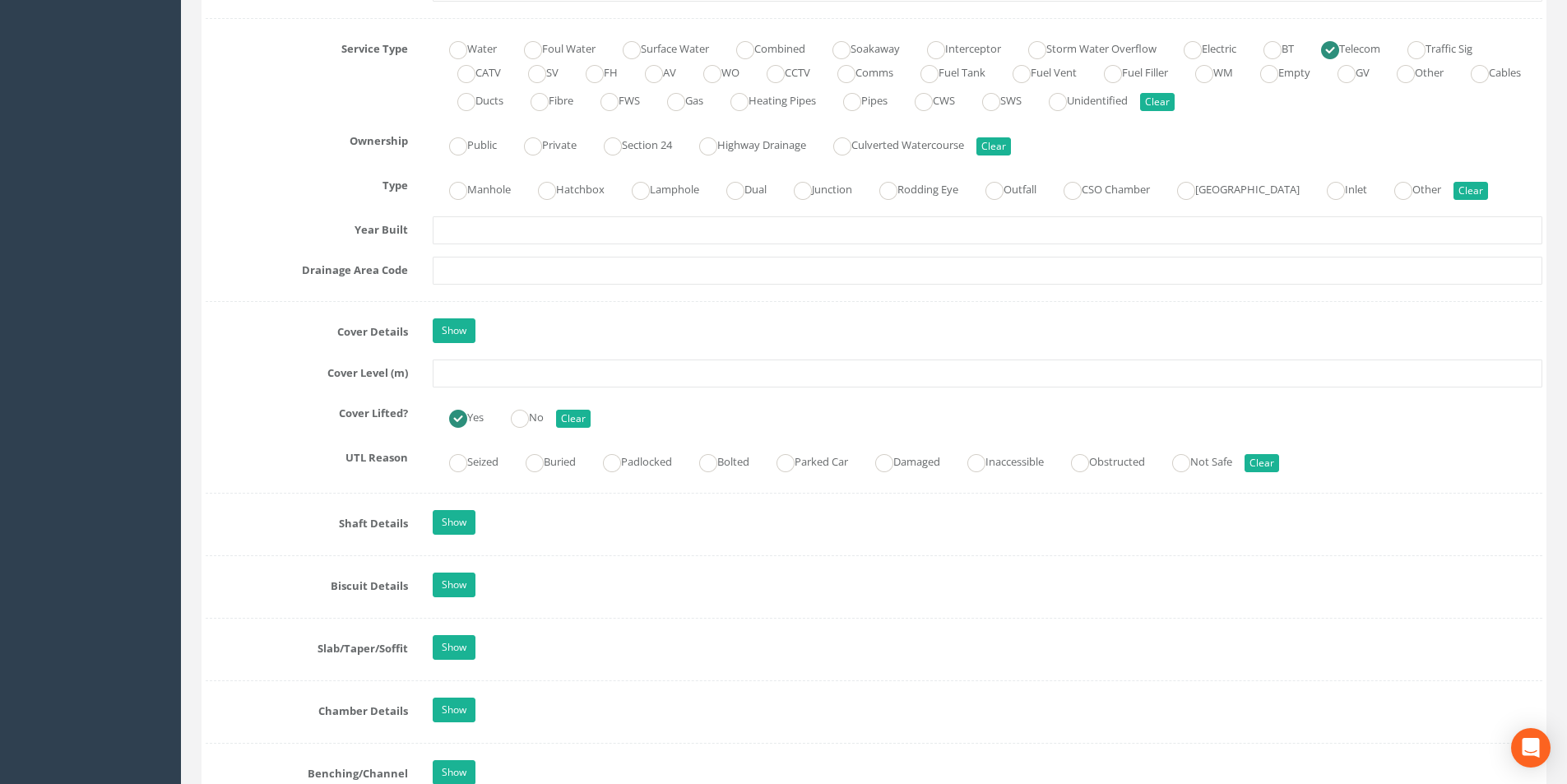
scroll to position [1233, 0]
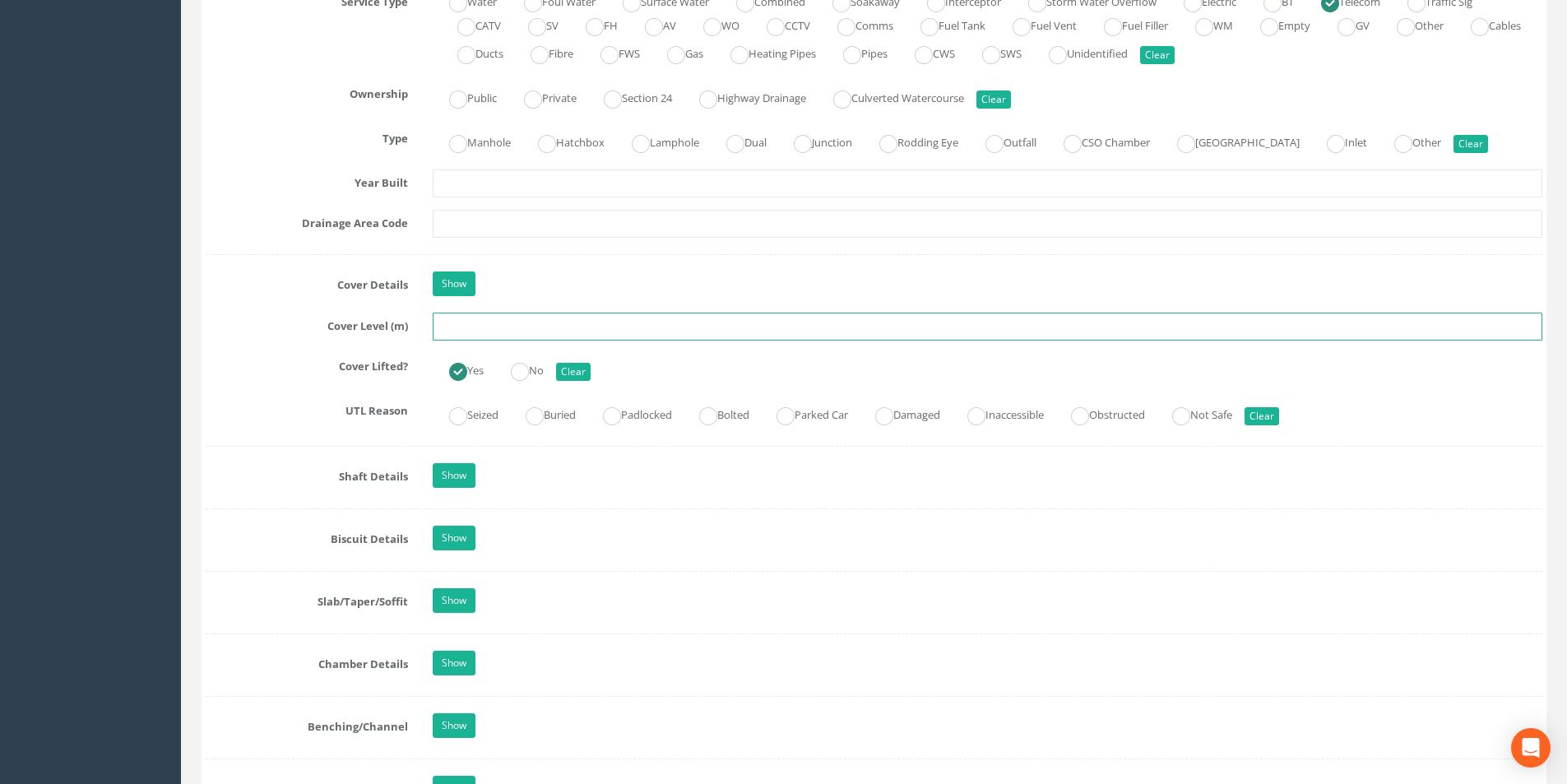
click at [535, 327] on input "text" at bounding box center [987, 326] width 1110 height 28
click at [470, 324] on input "text" at bounding box center [987, 326] width 1110 height 28
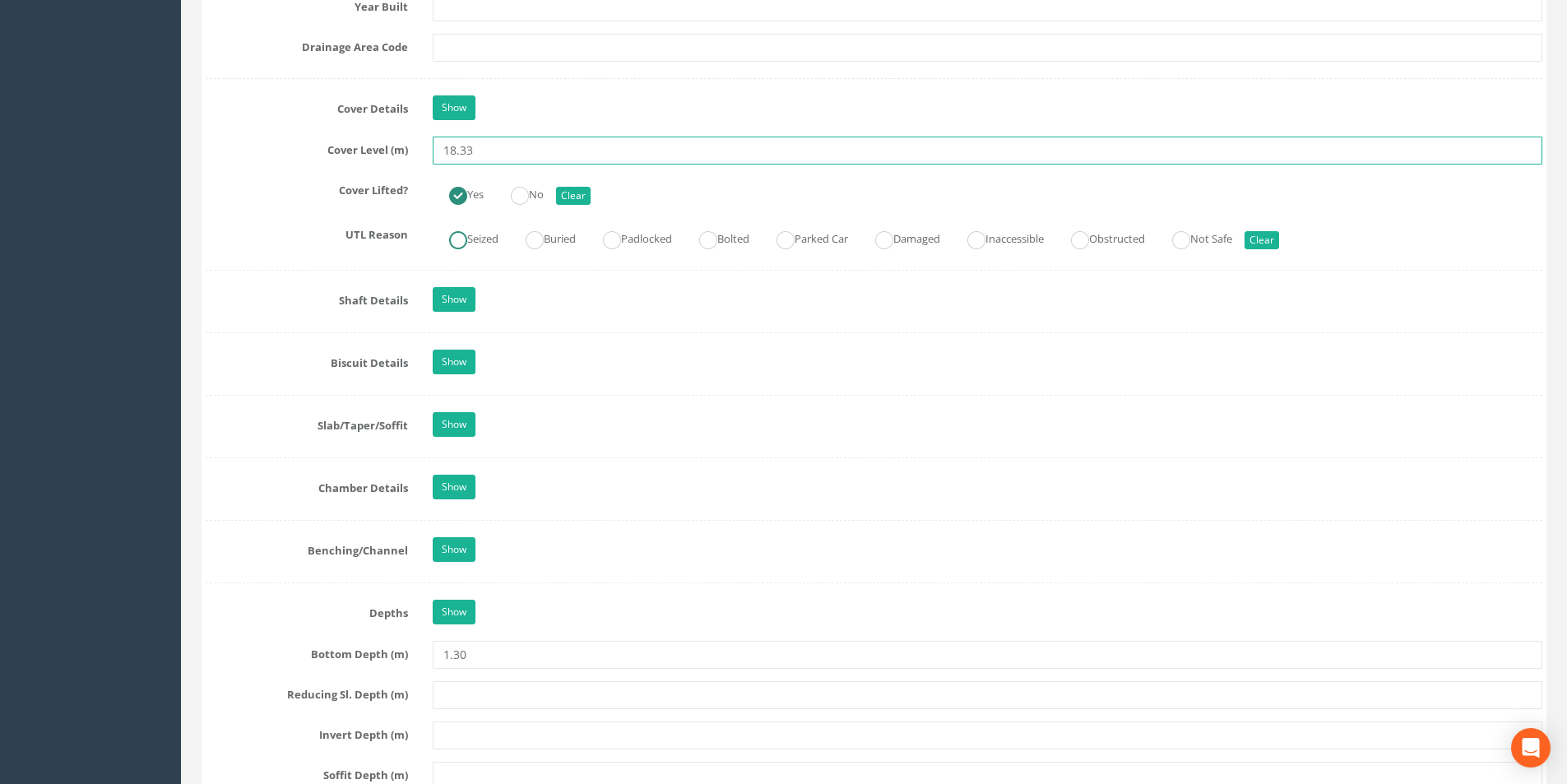
scroll to position [1727, 0]
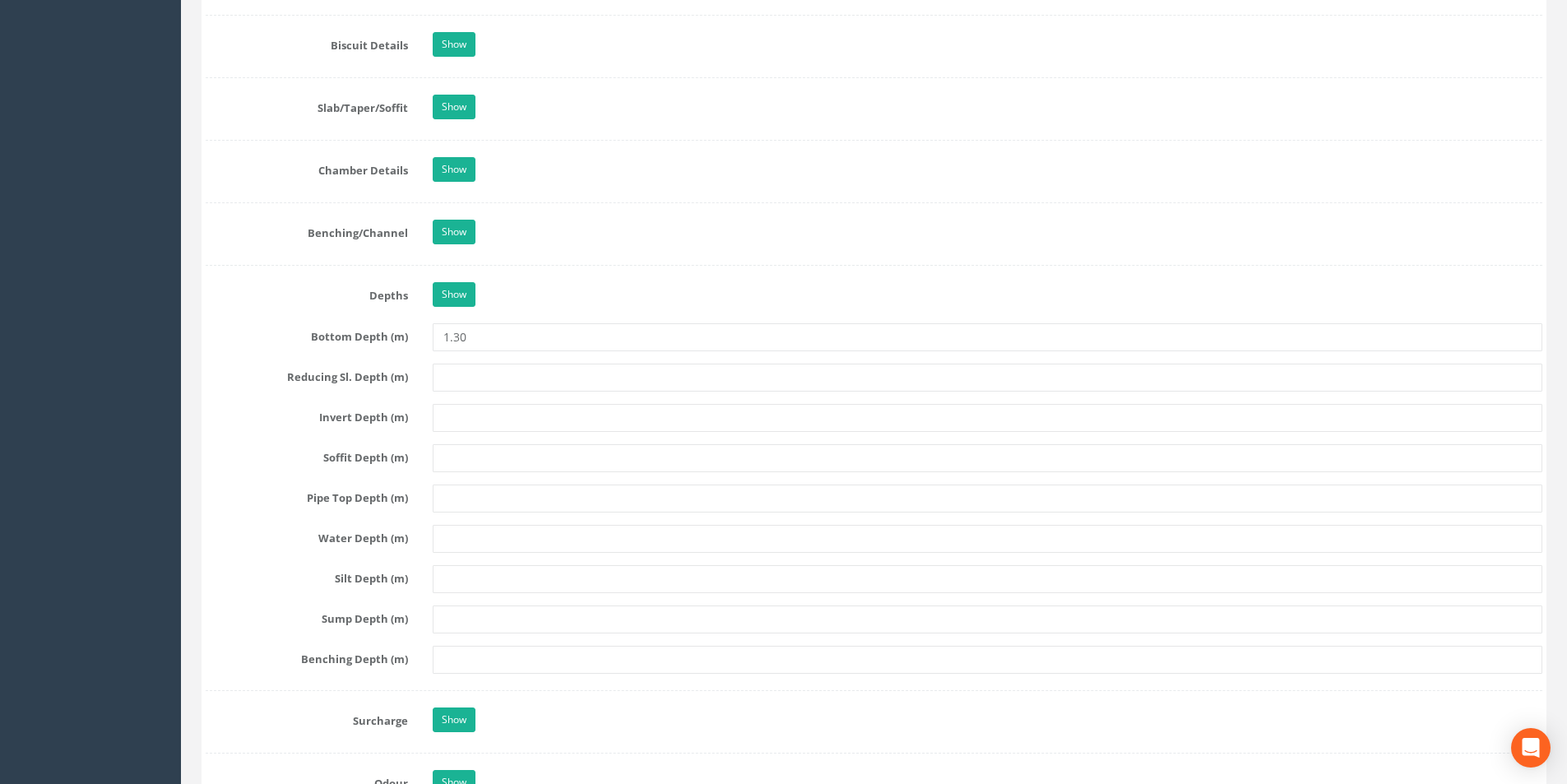
type input "18.33"
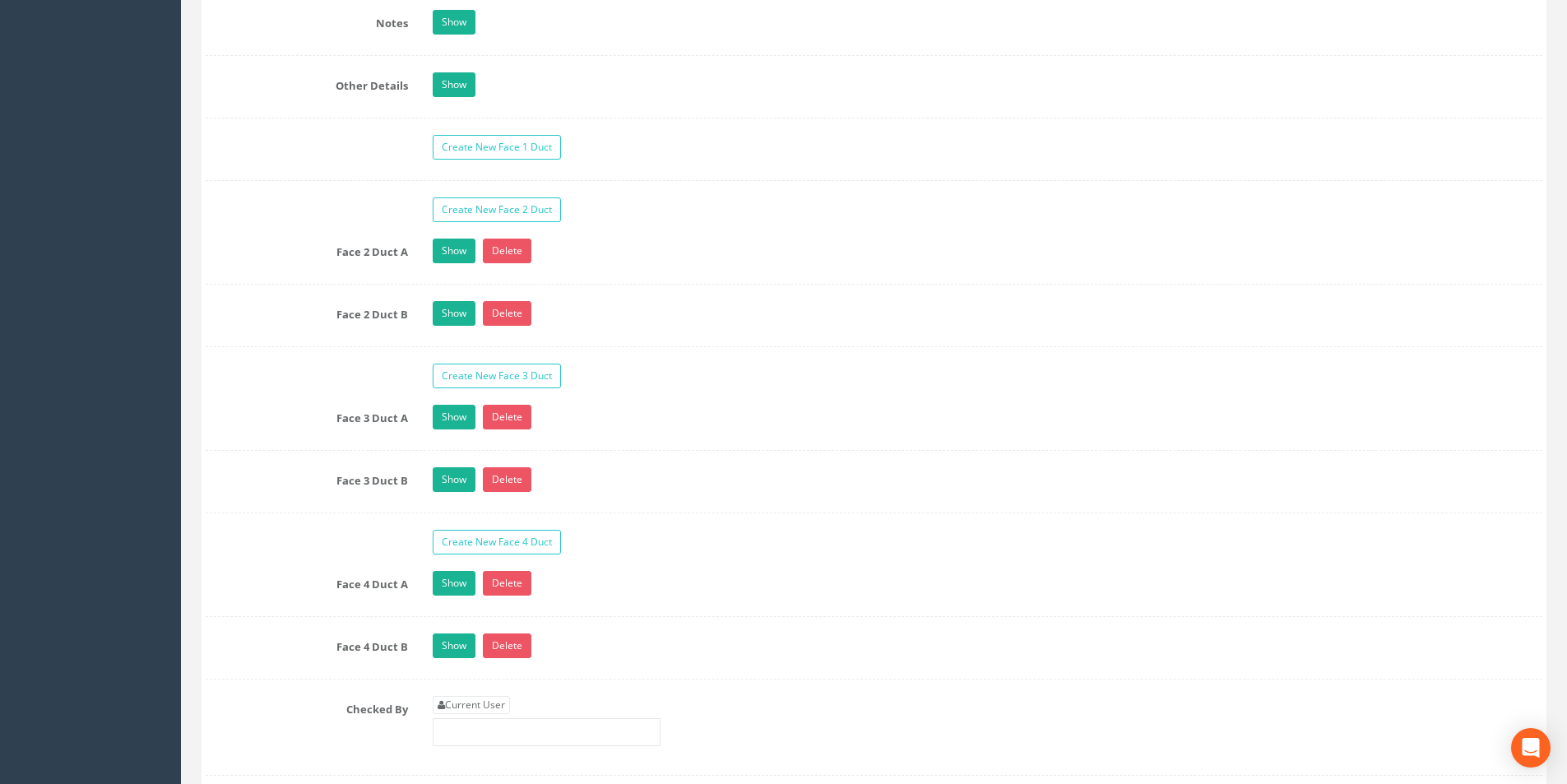
scroll to position [2796, 0]
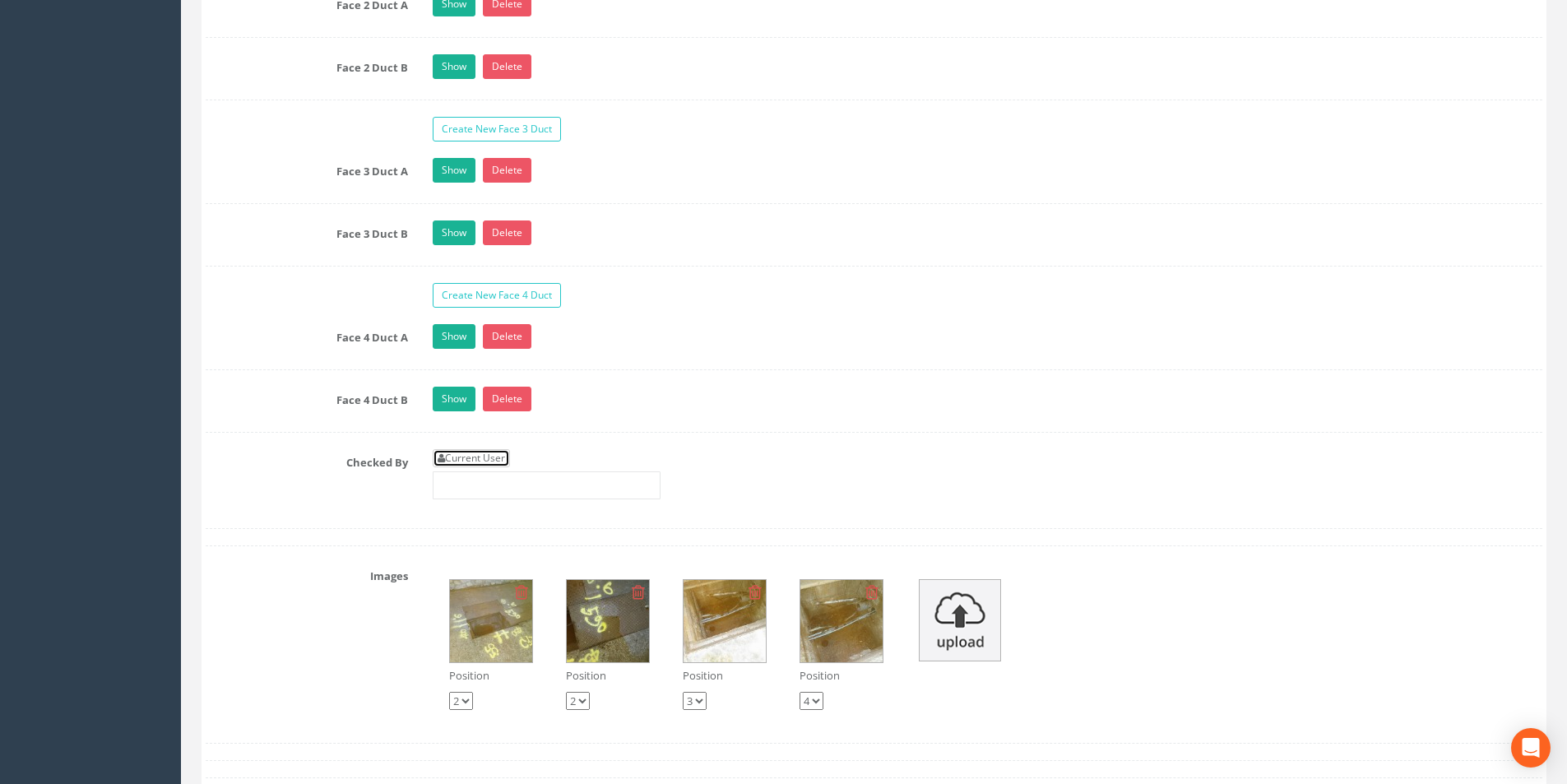
click at [510, 459] on link "Current User" at bounding box center [471, 459] width 77 height 18
type input "[PERSON_NAME]"
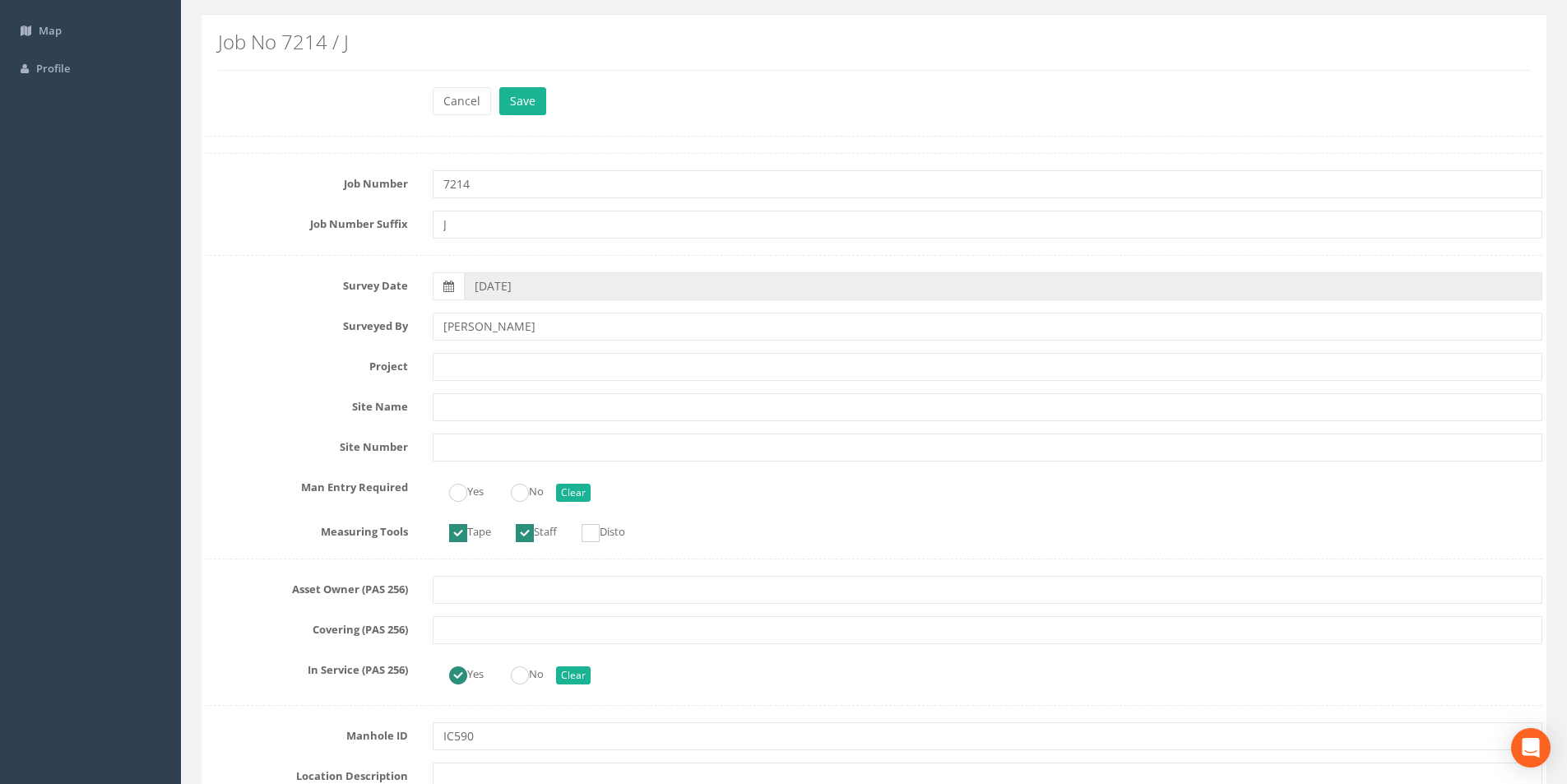
scroll to position [0, 0]
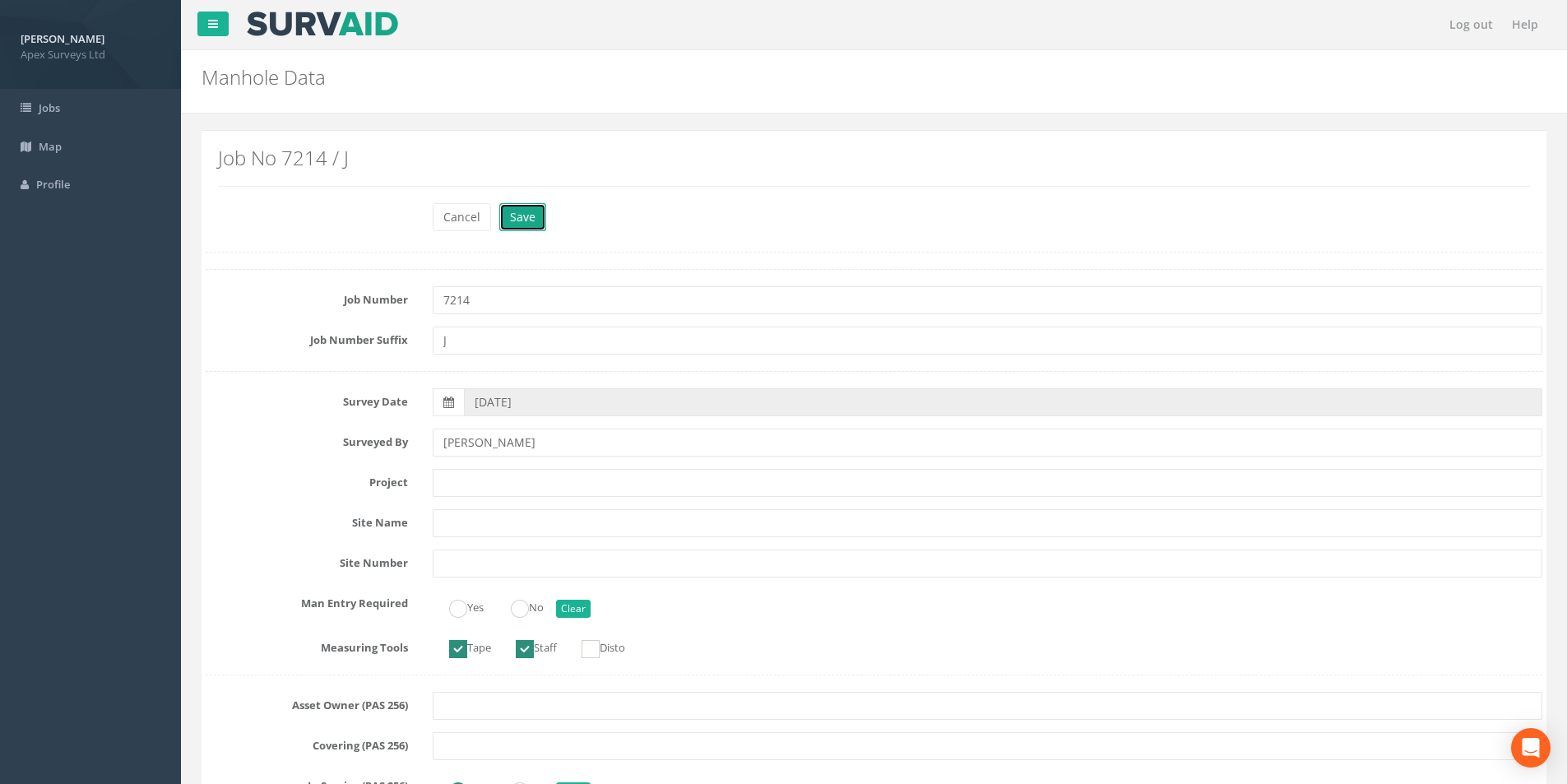
click at [522, 221] on button "Save" at bounding box center [523, 216] width 47 height 28
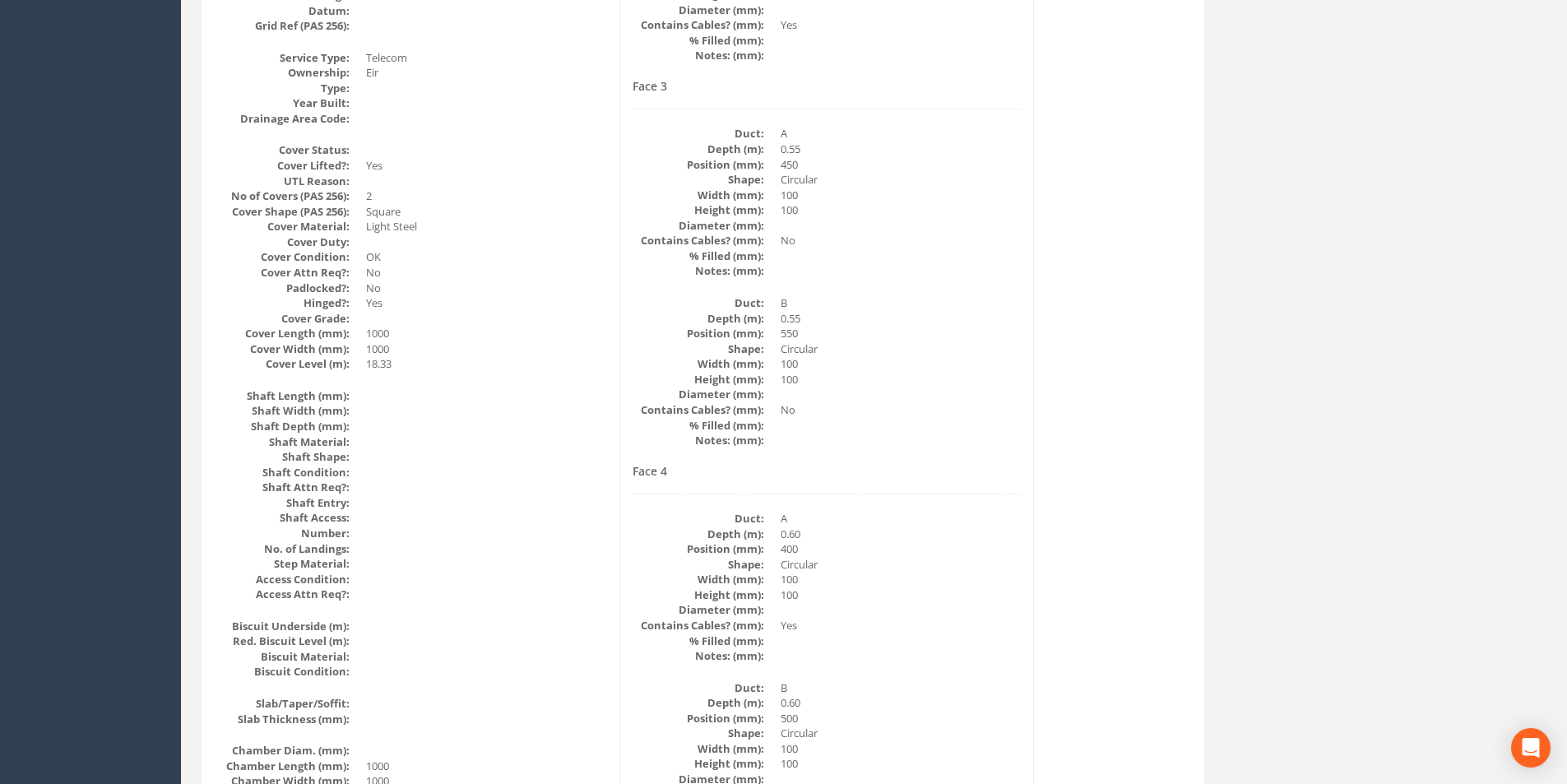
scroll to position [601, 0]
